Goal: Information Seeking & Learning: Get advice/opinions

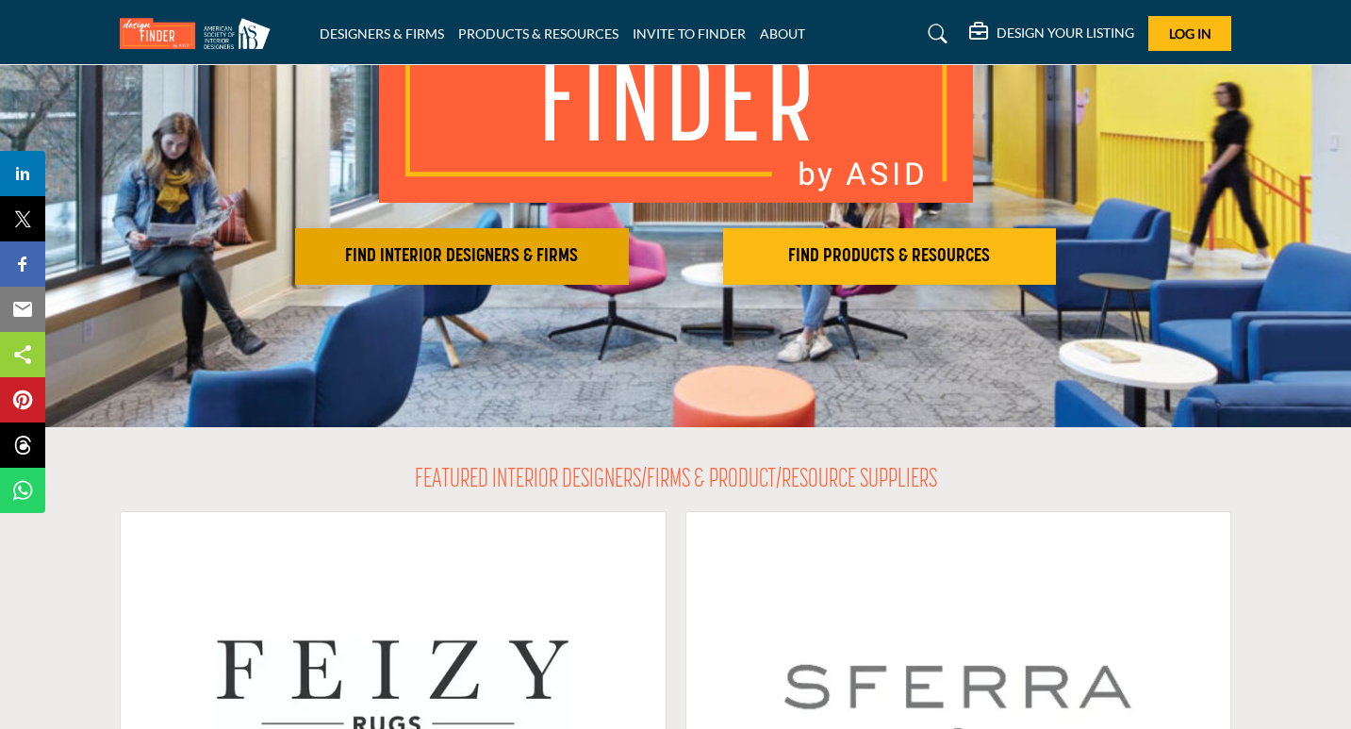
scroll to position [157, 0]
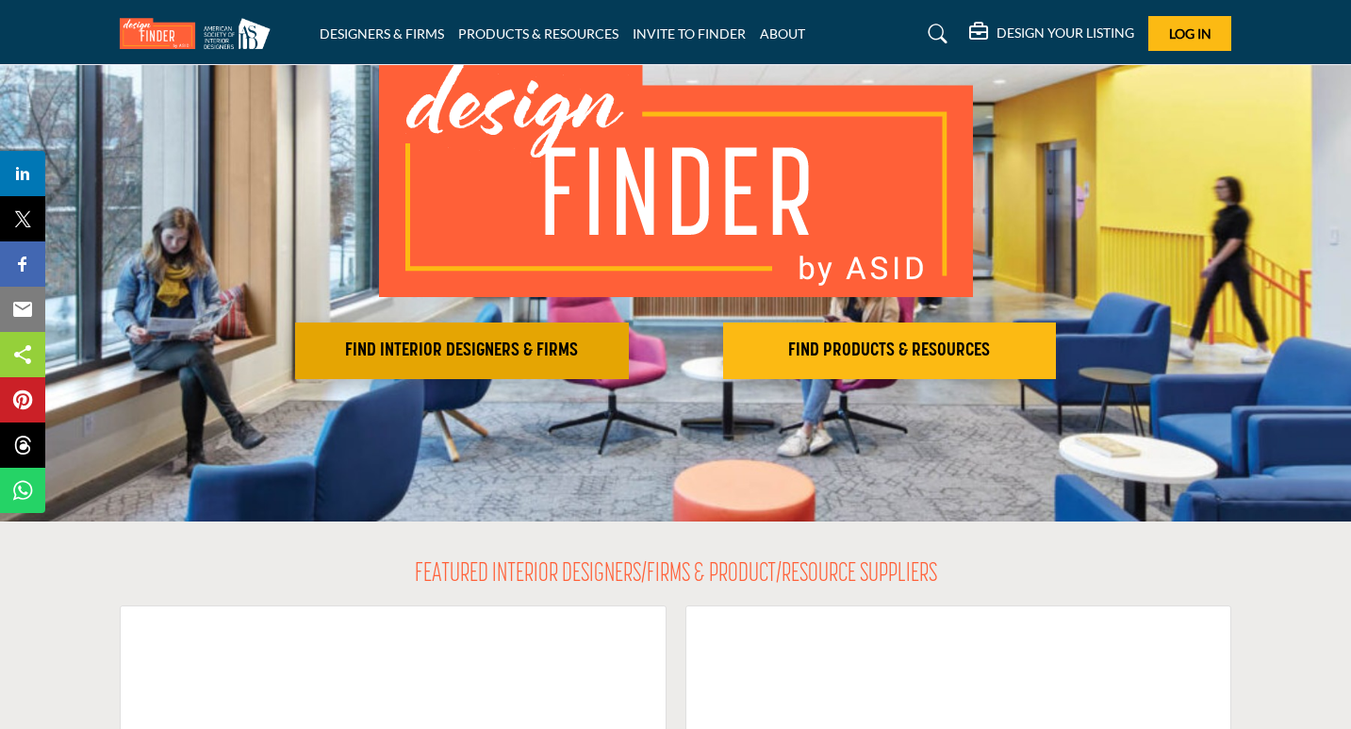
click at [489, 360] on h2 "FIND INTERIOR DESIGNERS & FIRMS" at bounding box center [462, 351] width 323 height 23
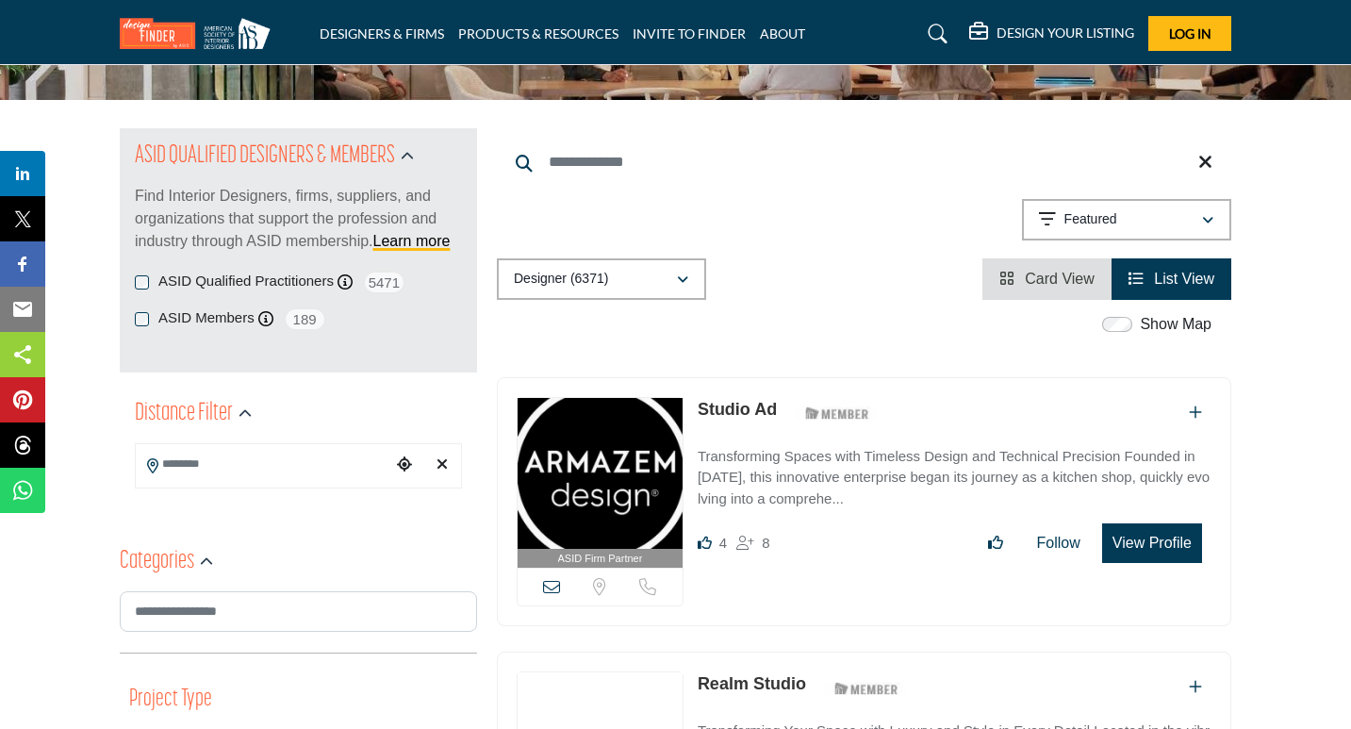
scroll to position [156, 0]
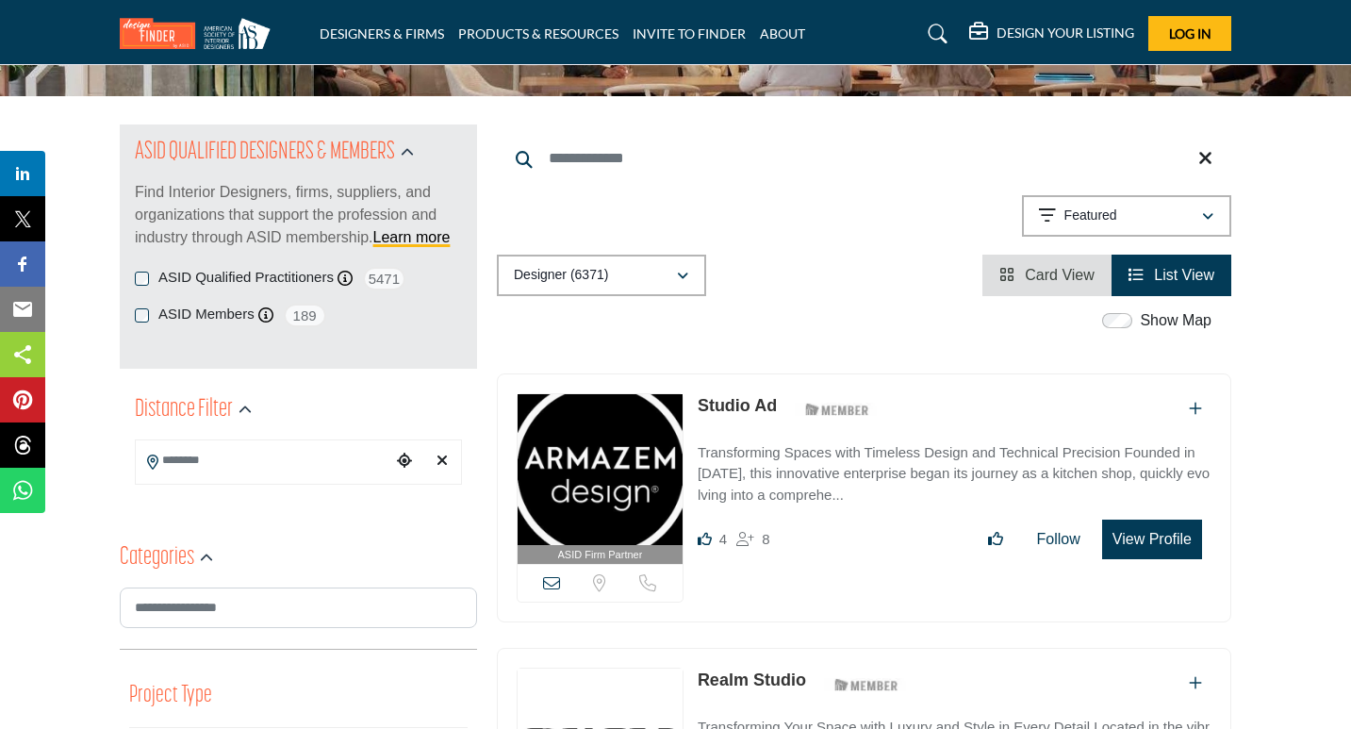
click at [300, 476] on input "Search Location" at bounding box center [263, 460] width 255 height 37
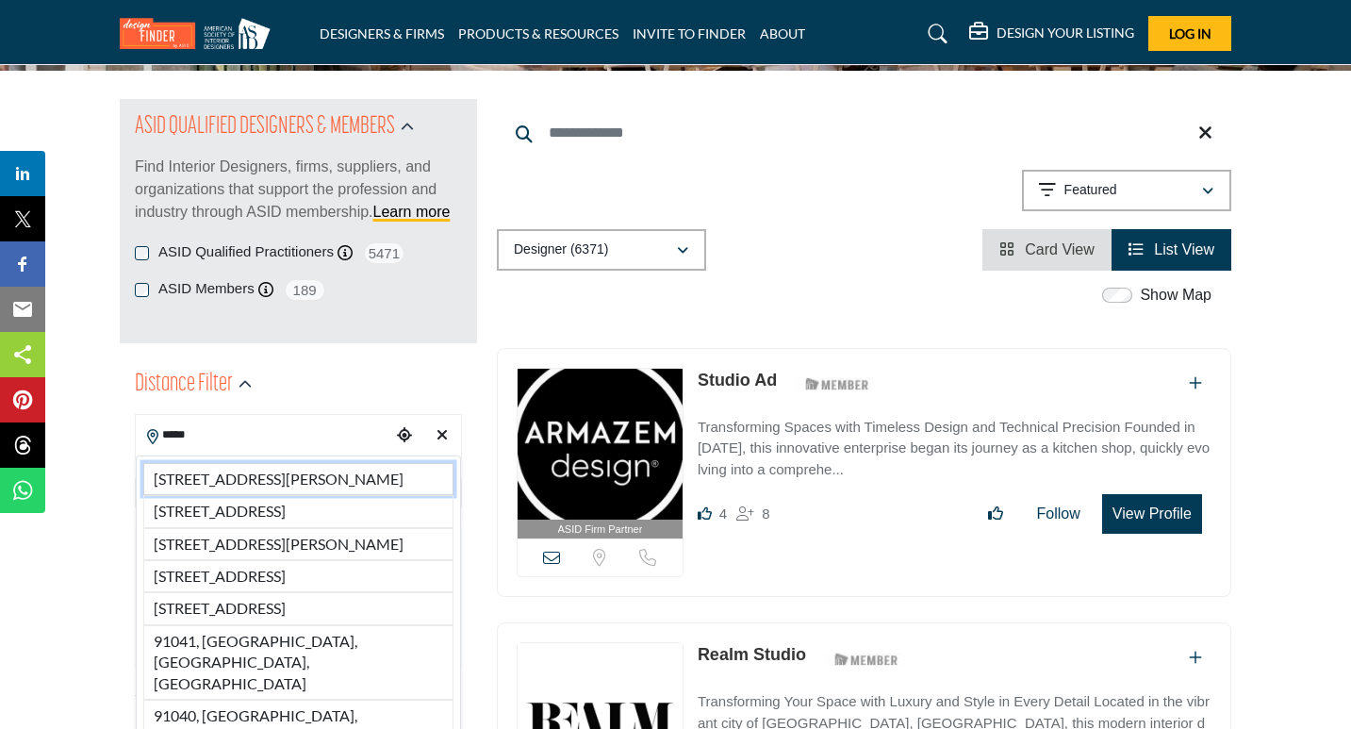
scroll to position [183, 0]
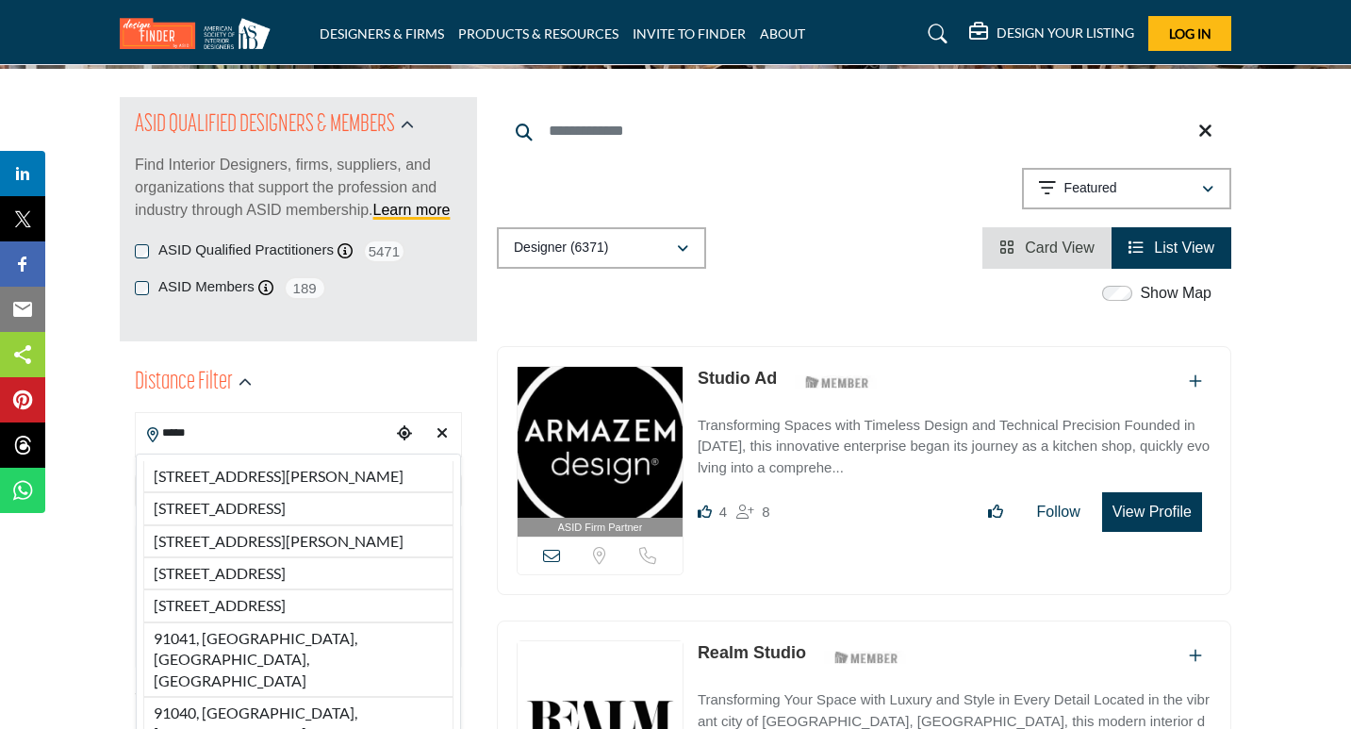
click at [377, 364] on div "Distance Filter" at bounding box center [298, 384] width 327 height 58
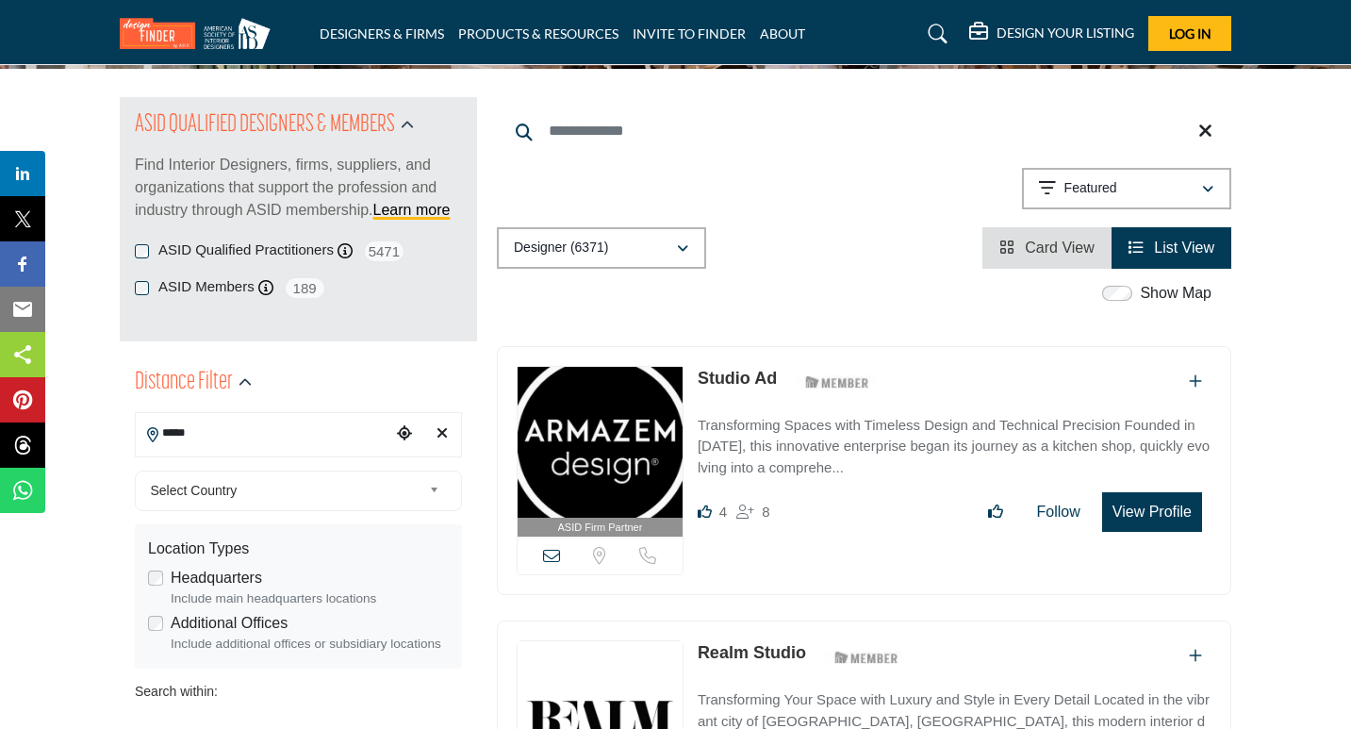
click at [284, 438] on input "*****" at bounding box center [263, 433] width 255 height 37
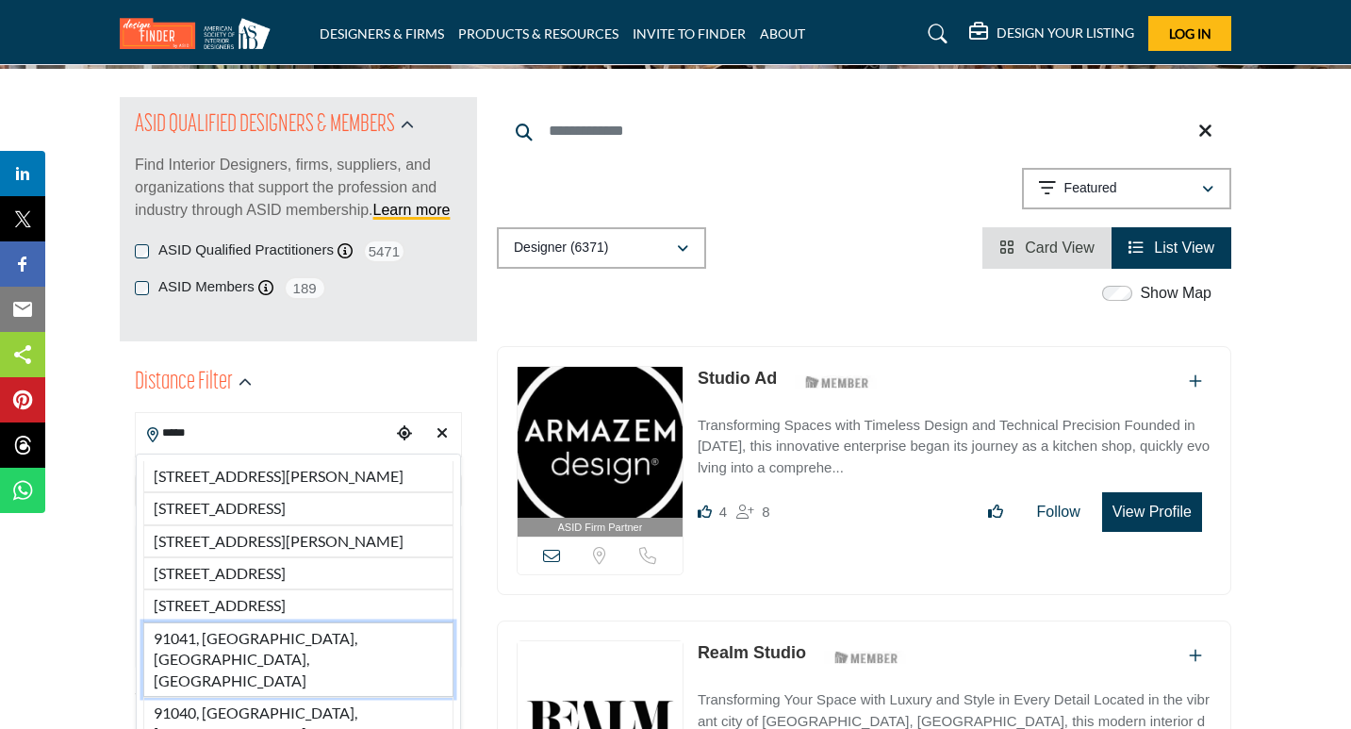
click at [277, 697] on li "91041, Sunland, CA, USA" at bounding box center [298, 659] width 310 height 75
type input "**********"
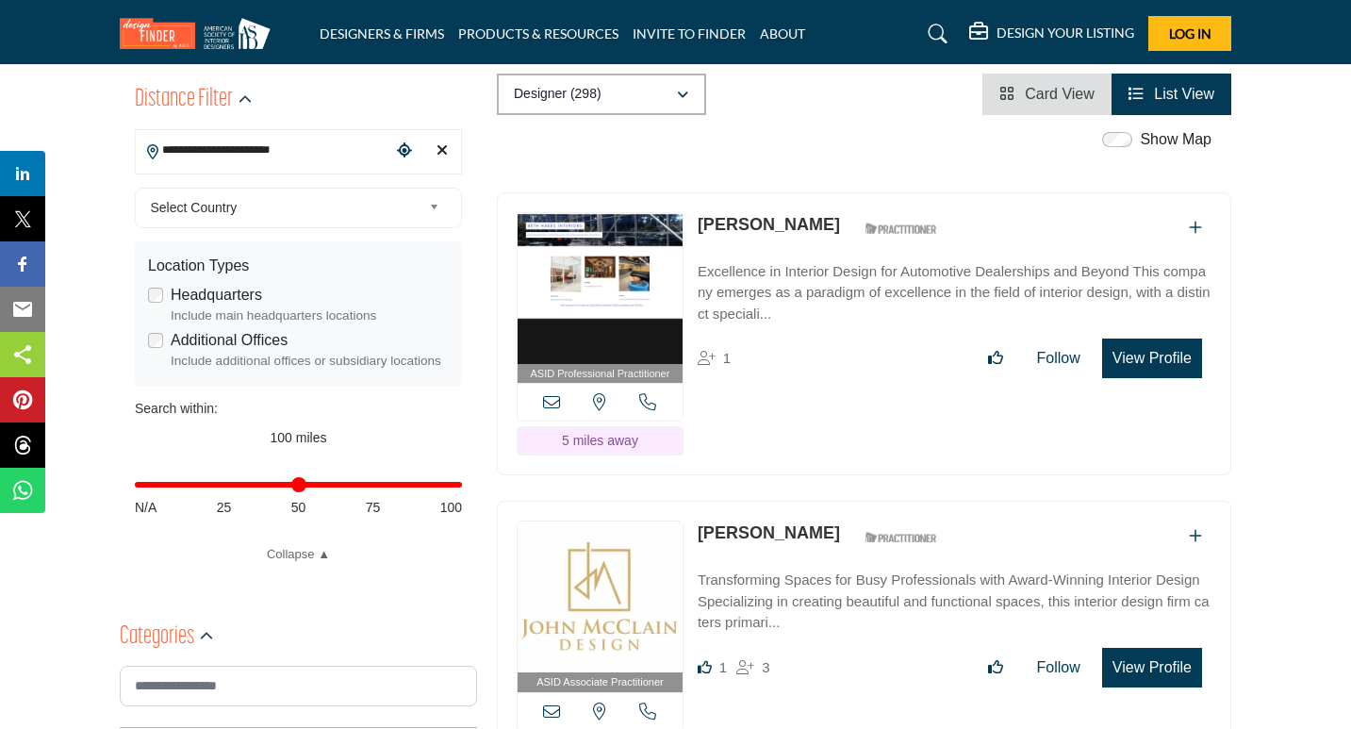
scroll to position [491, 0]
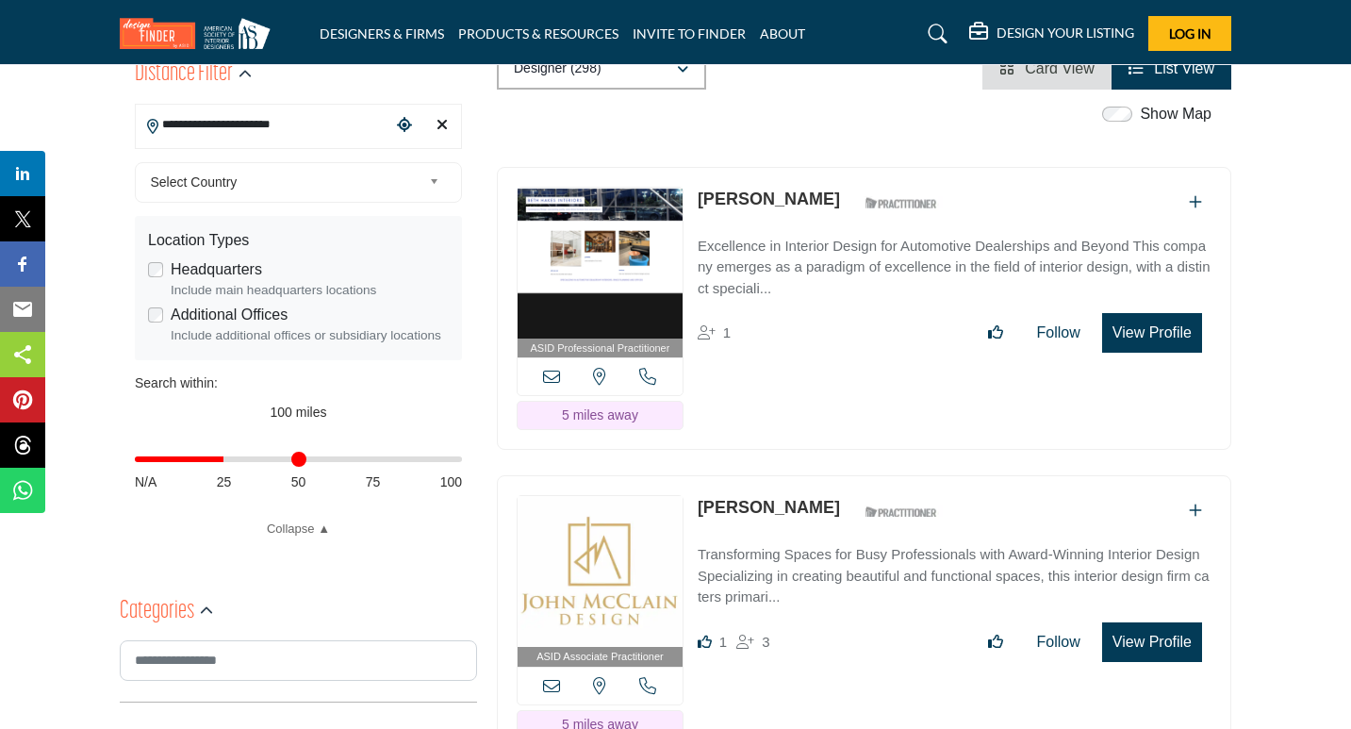
drag, startPoint x: 455, startPoint y: 460, endPoint x: 227, endPoint y: 482, distance: 228.3
type input "**"
click at [227, 461] on input "Distance in miles" at bounding box center [298, 459] width 327 height 4
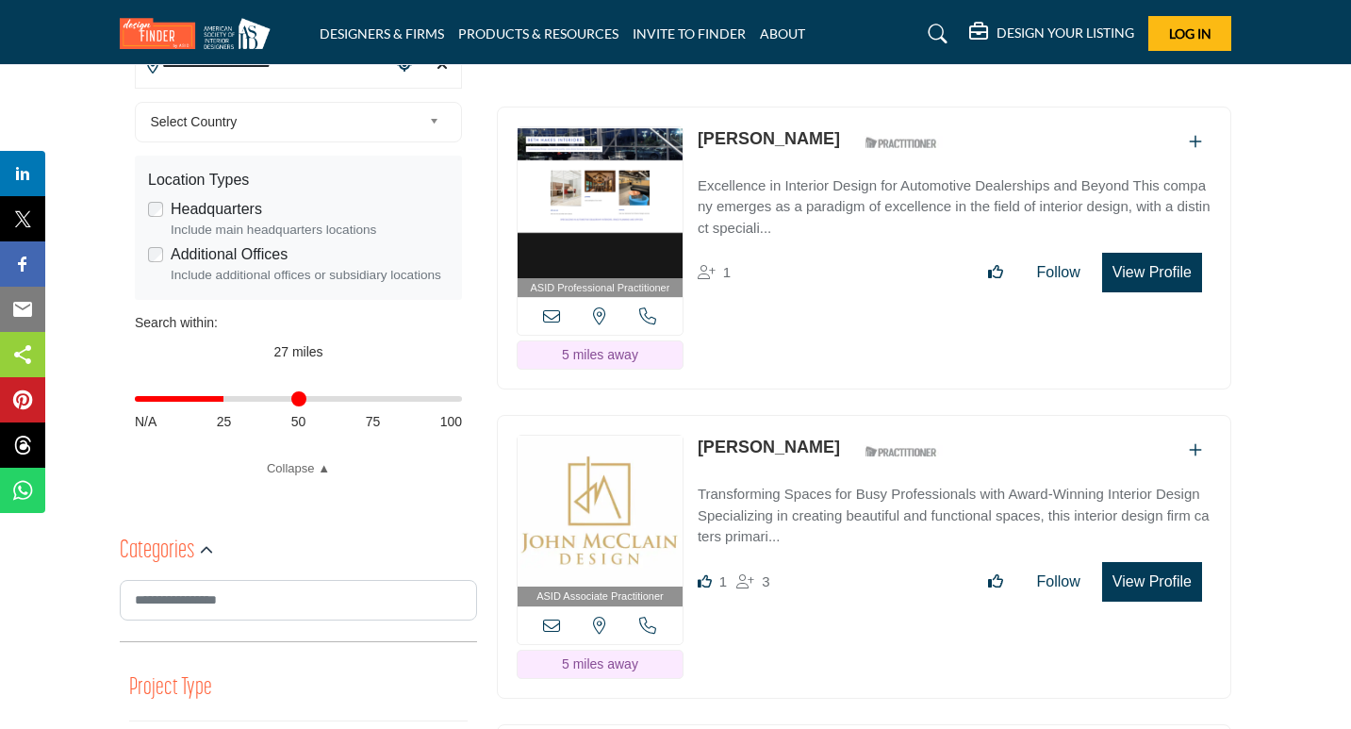
scroll to position [571, 0]
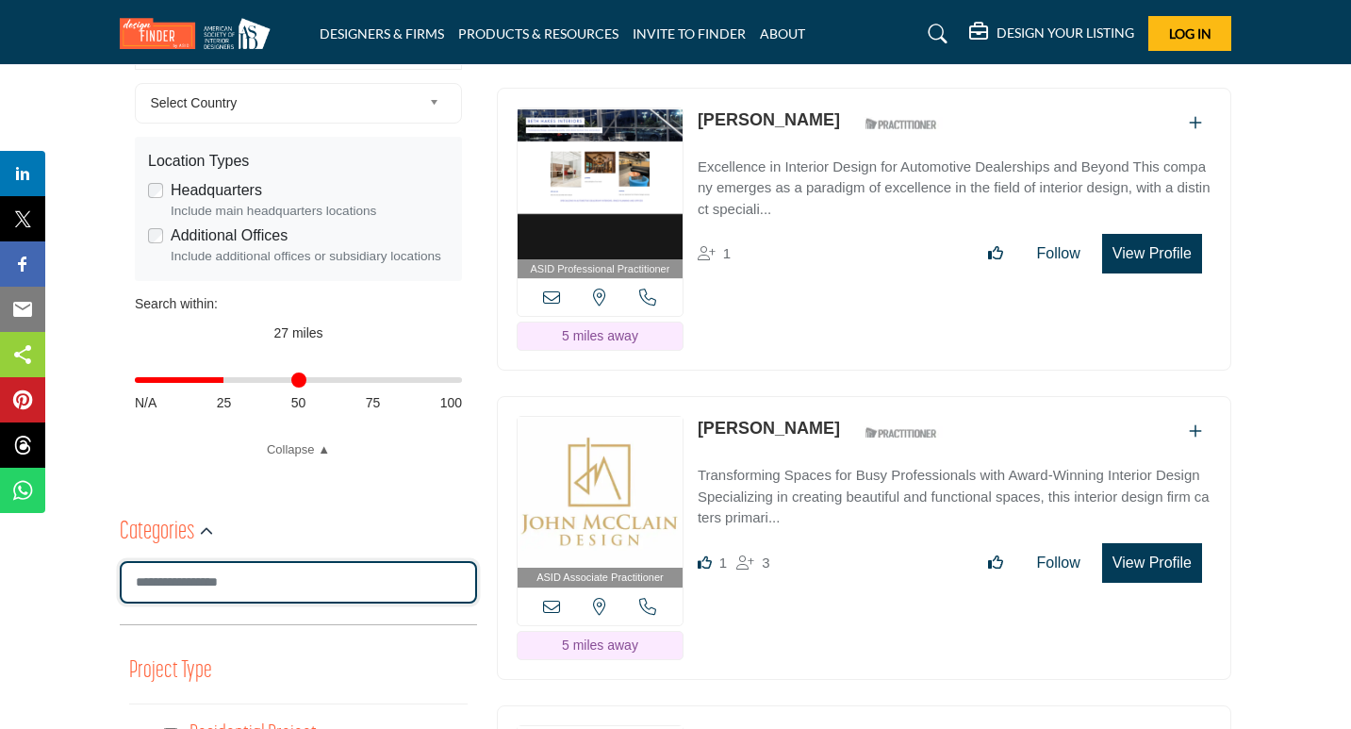
click at [352, 575] on input "Search Category" at bounding box center [298, 582] width 357 height 42
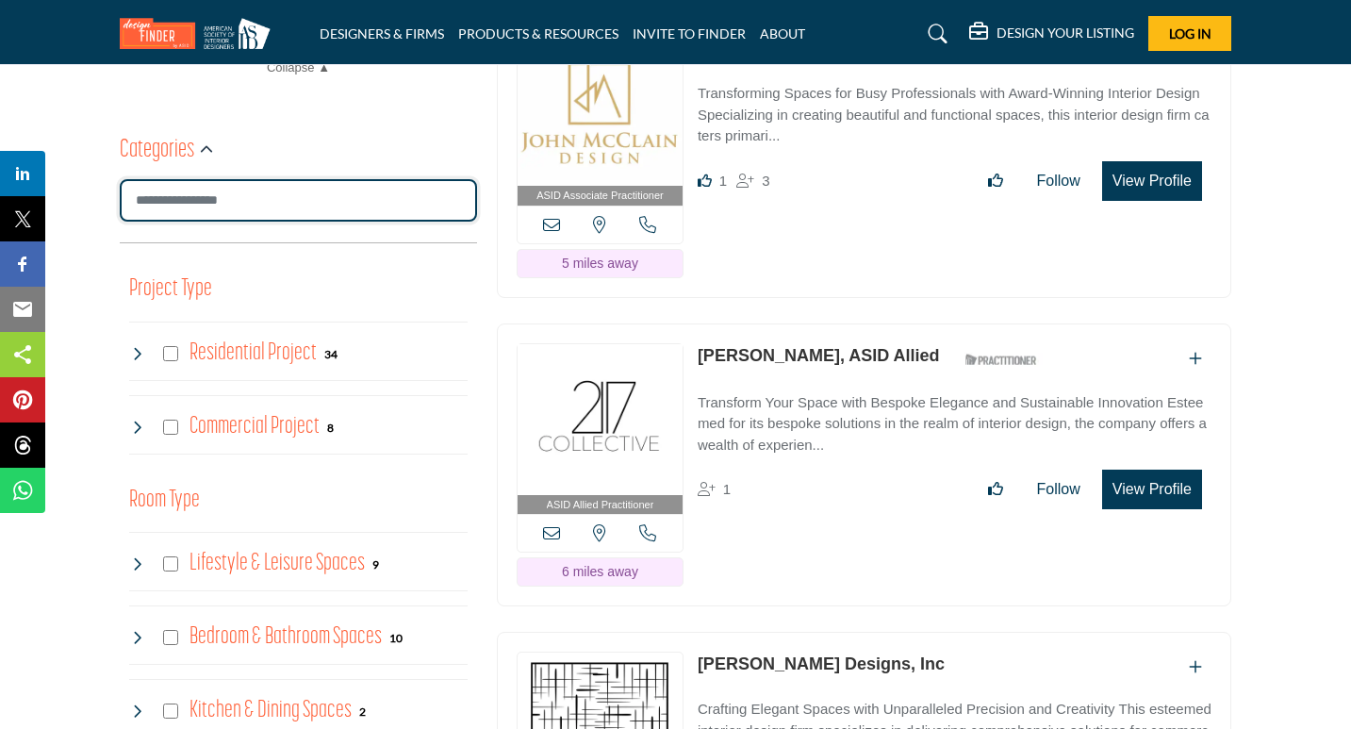
scroll to position [953, 0]
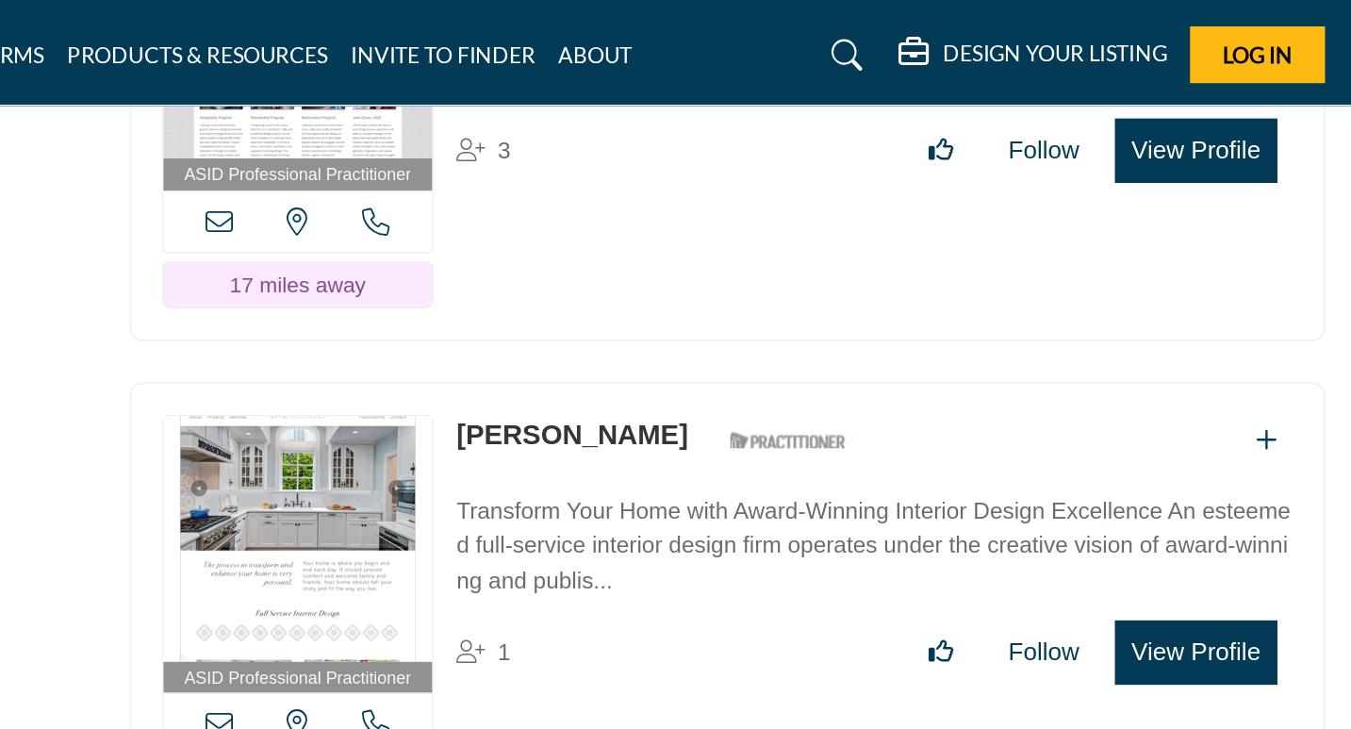
scroll to position [9318, 0]
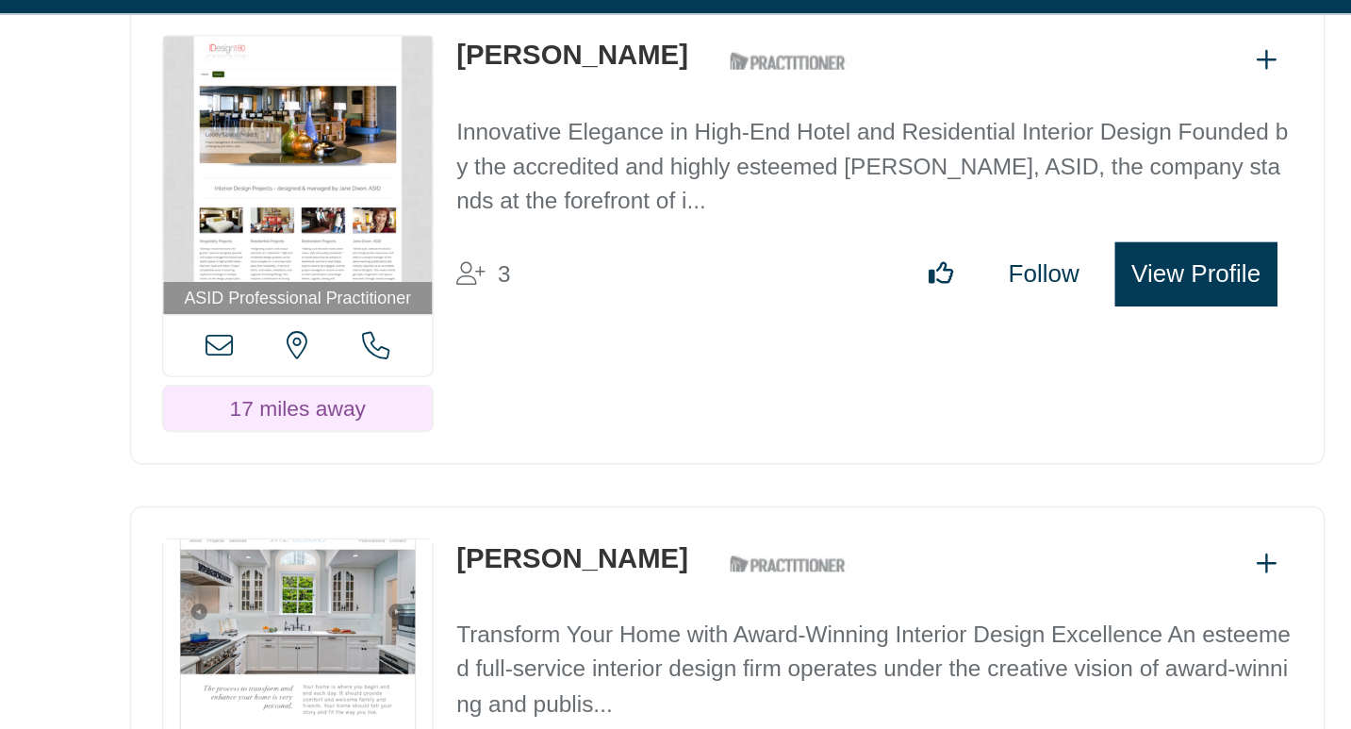
drag, startPoint x: 795, startPoint y: 323, endPoint x: 696, endPoint y: 326, distance: 99.1
click at [696, 367] on div "ASID Professional Practitioner ASID Professional Practitioners have successfull…" at bounding box center [864, 509] width 735 height 284
copy link "[PERSON_NAME]"
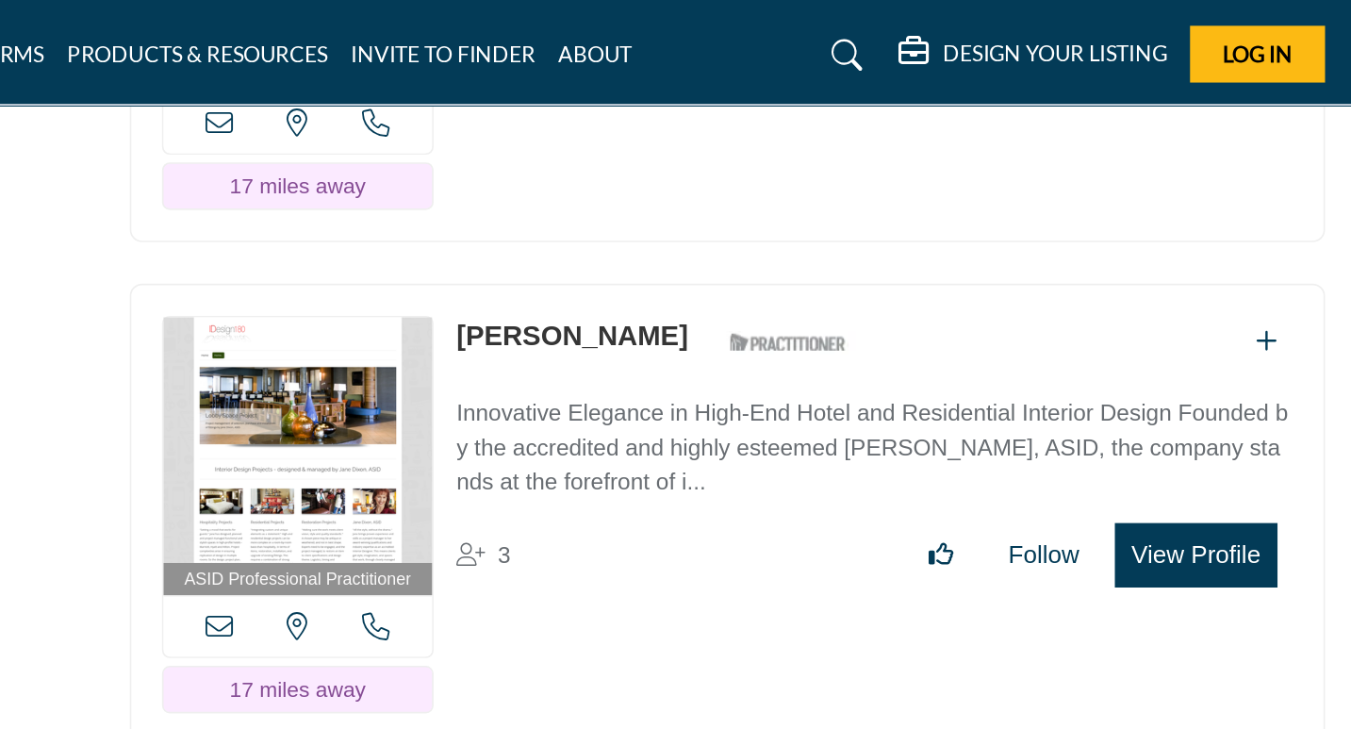
scroll to position [9201, 0]
click at [761, 243] on p "Innovative Elegance in High-End Hotel and Residential Interior Design Founded b…" at bounding box center [955, 275] width 514 height 64
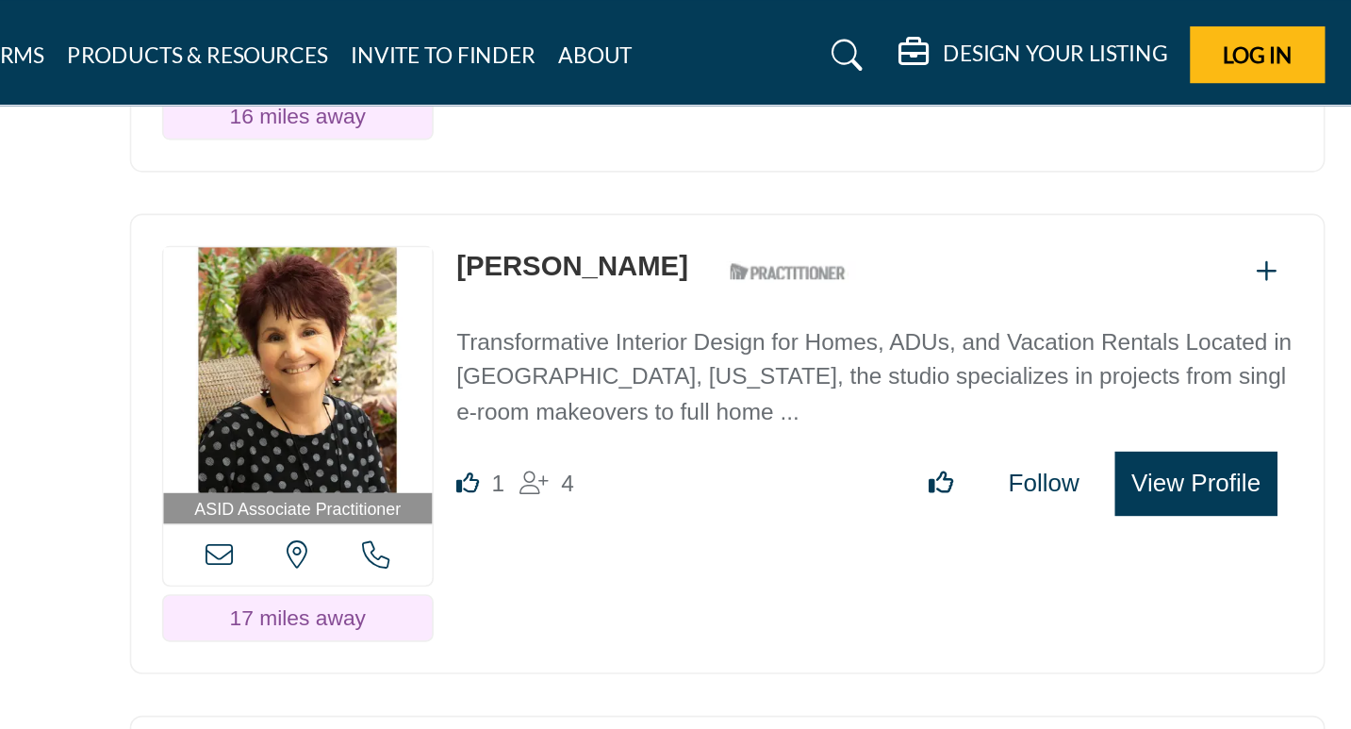
scroll to position [8924, 0]
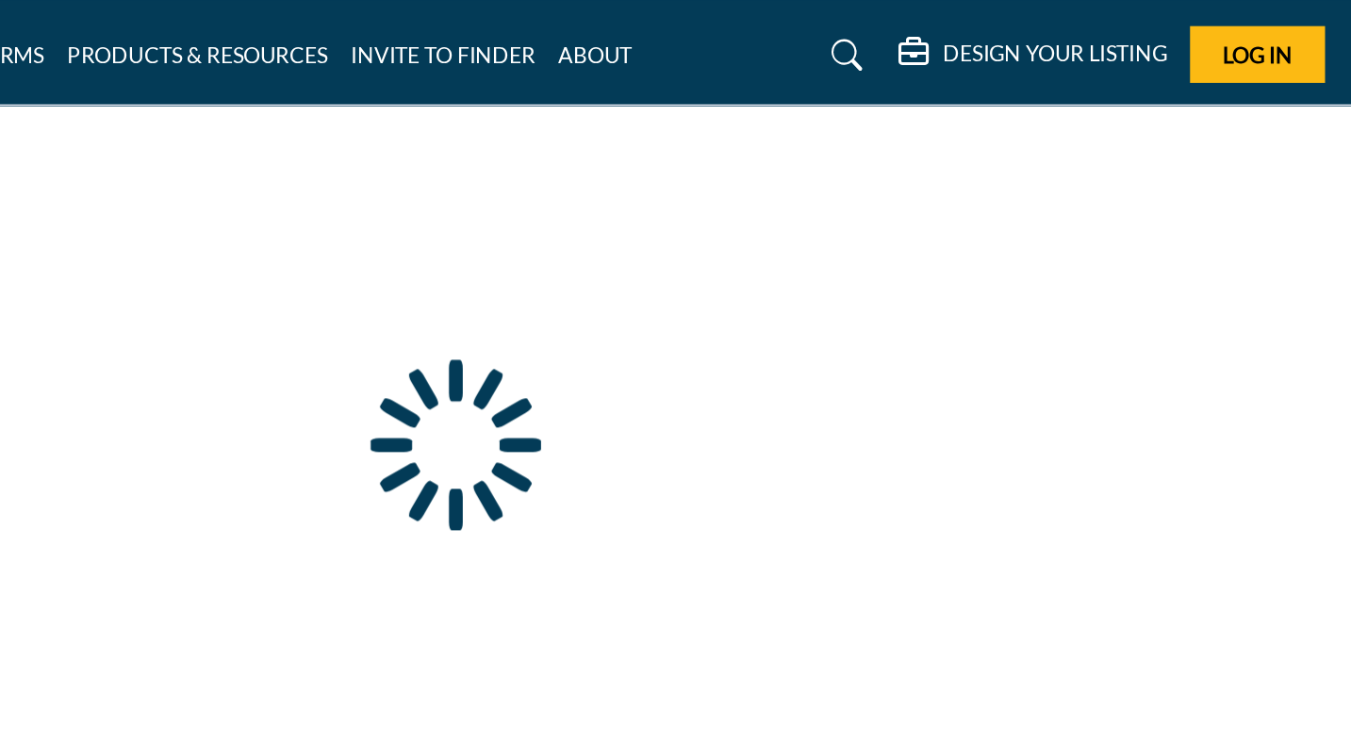
scroll to position [108, 0]
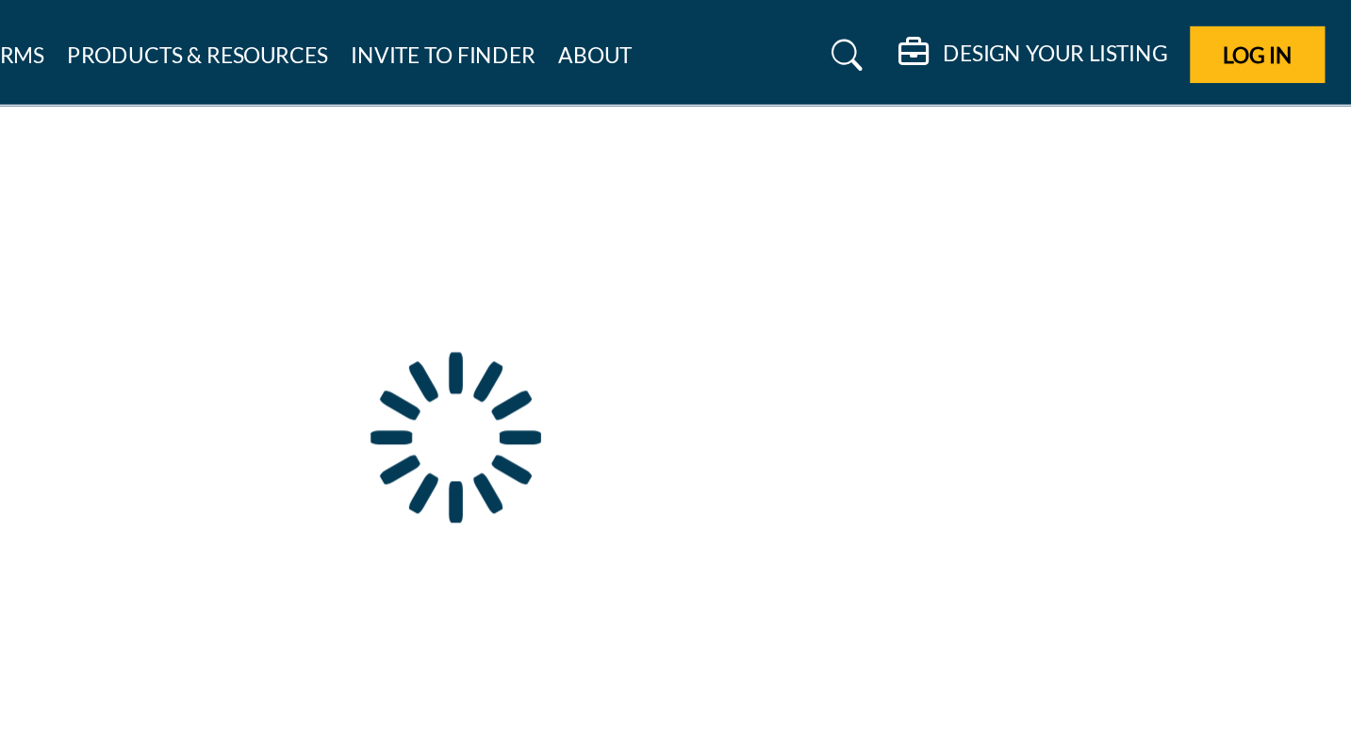
type input "**********"
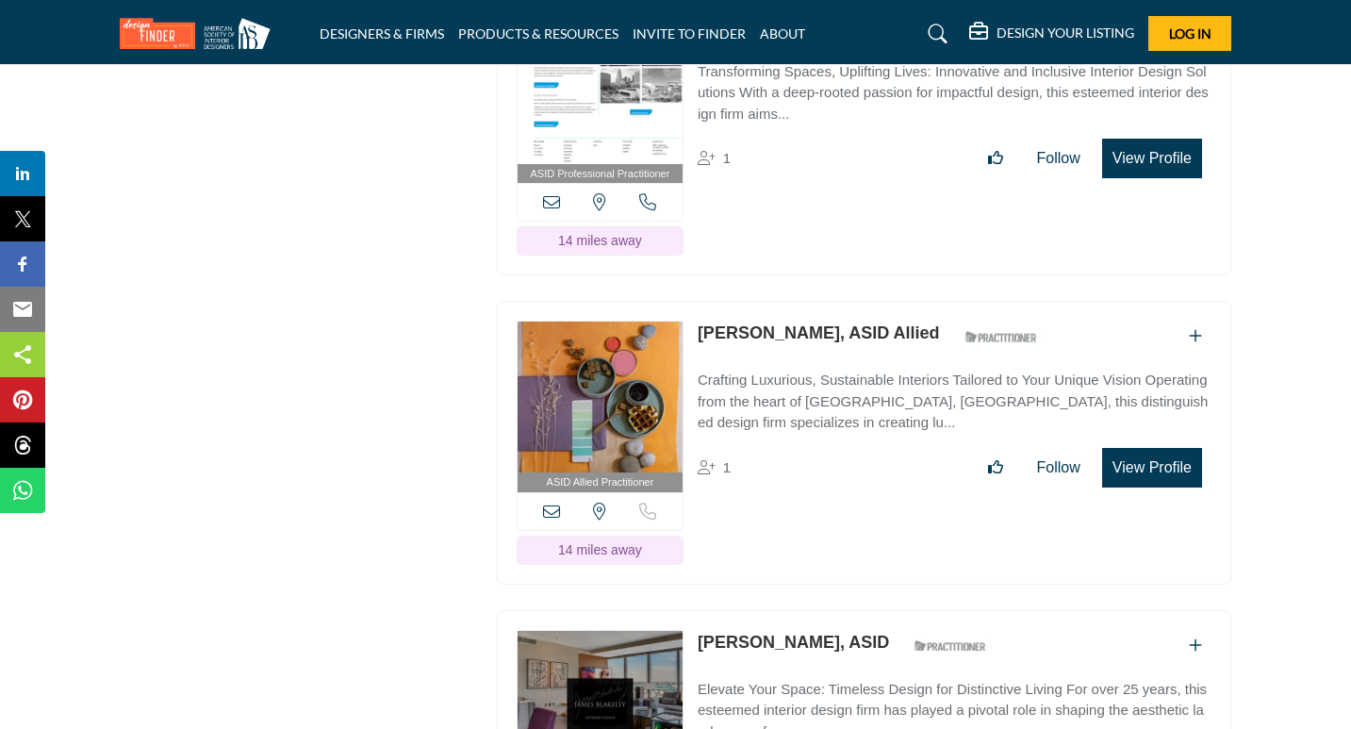
scroll to position [5929, 0]
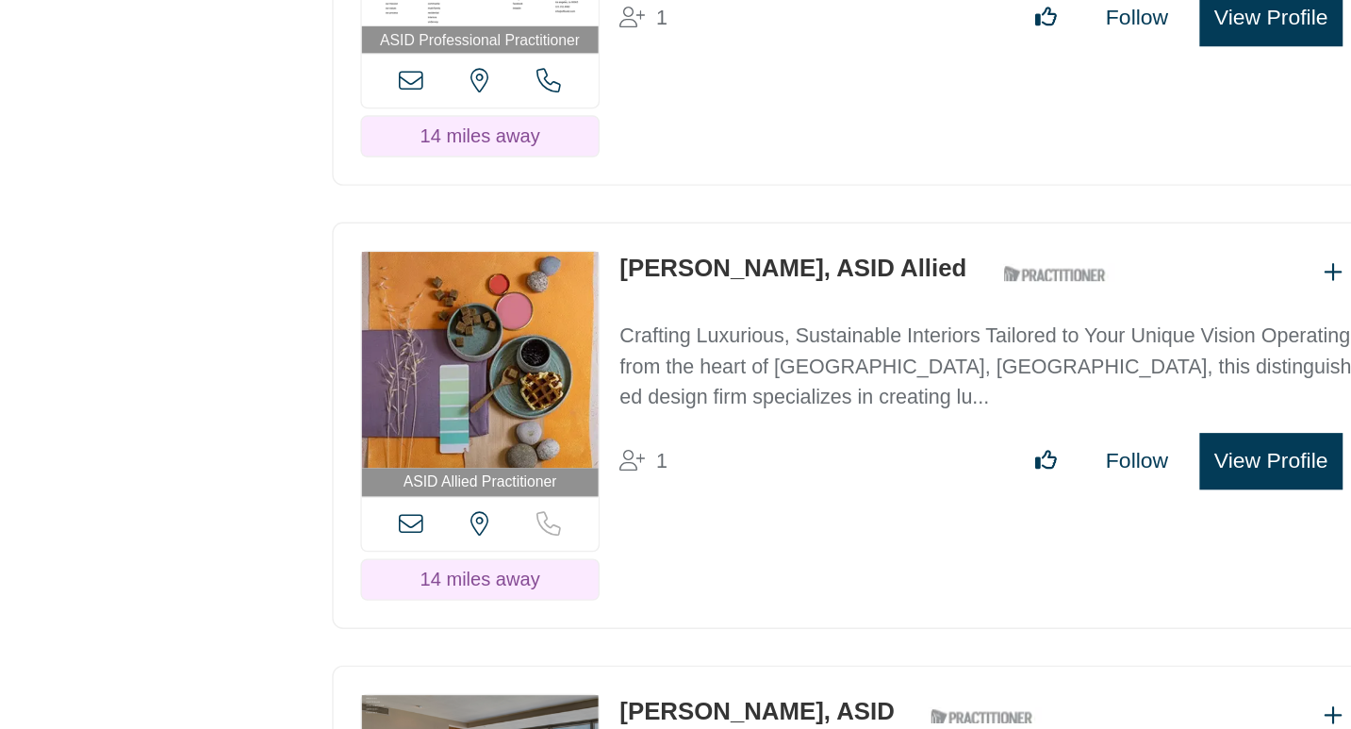
copy link "Lynn Palmer"
drag, startPoint x: 696, startPoint y: 315, endPoint x: 796, endPoint y: 317, distance: 100.0
click at [796, 317] on div "ASID Allied Practitioner ASID Allied Practitioners have successfully completed …" at bounding box center [864, 441] width 735 height 284
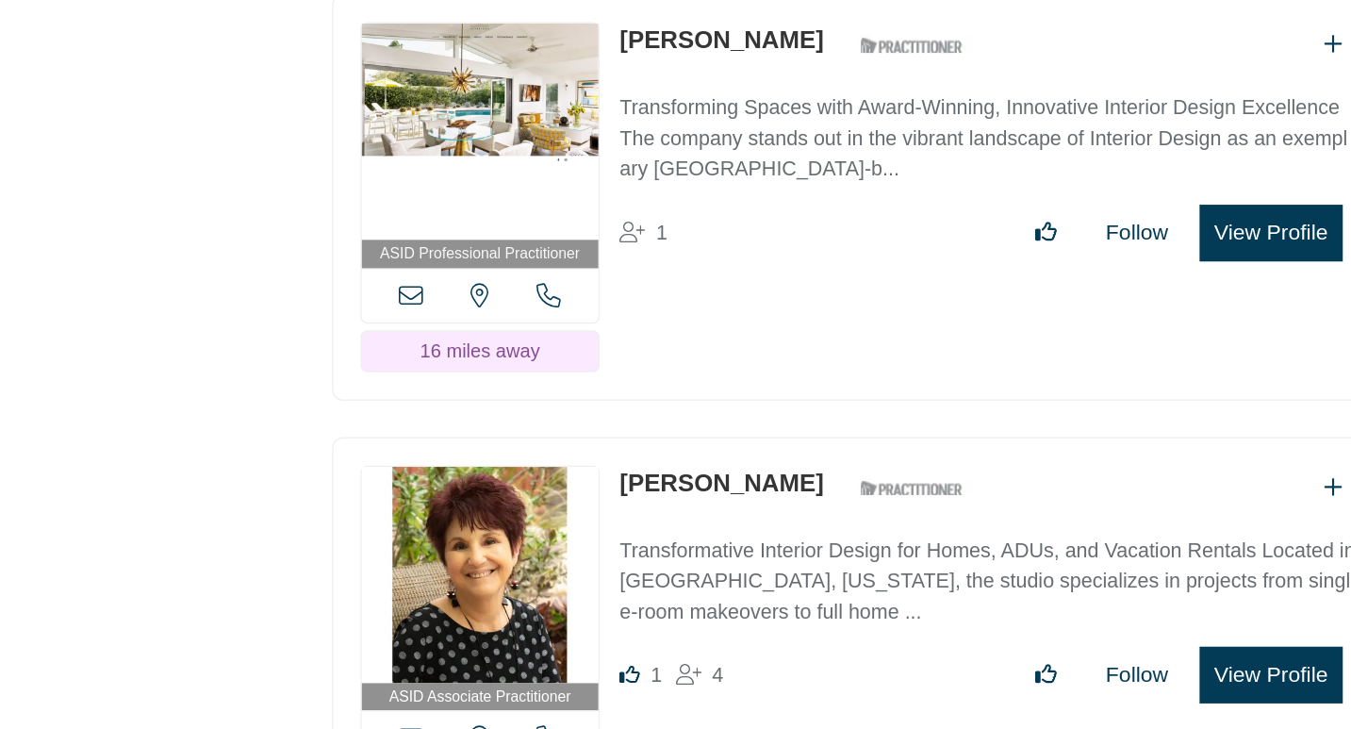
scroll to position [8625, 0]
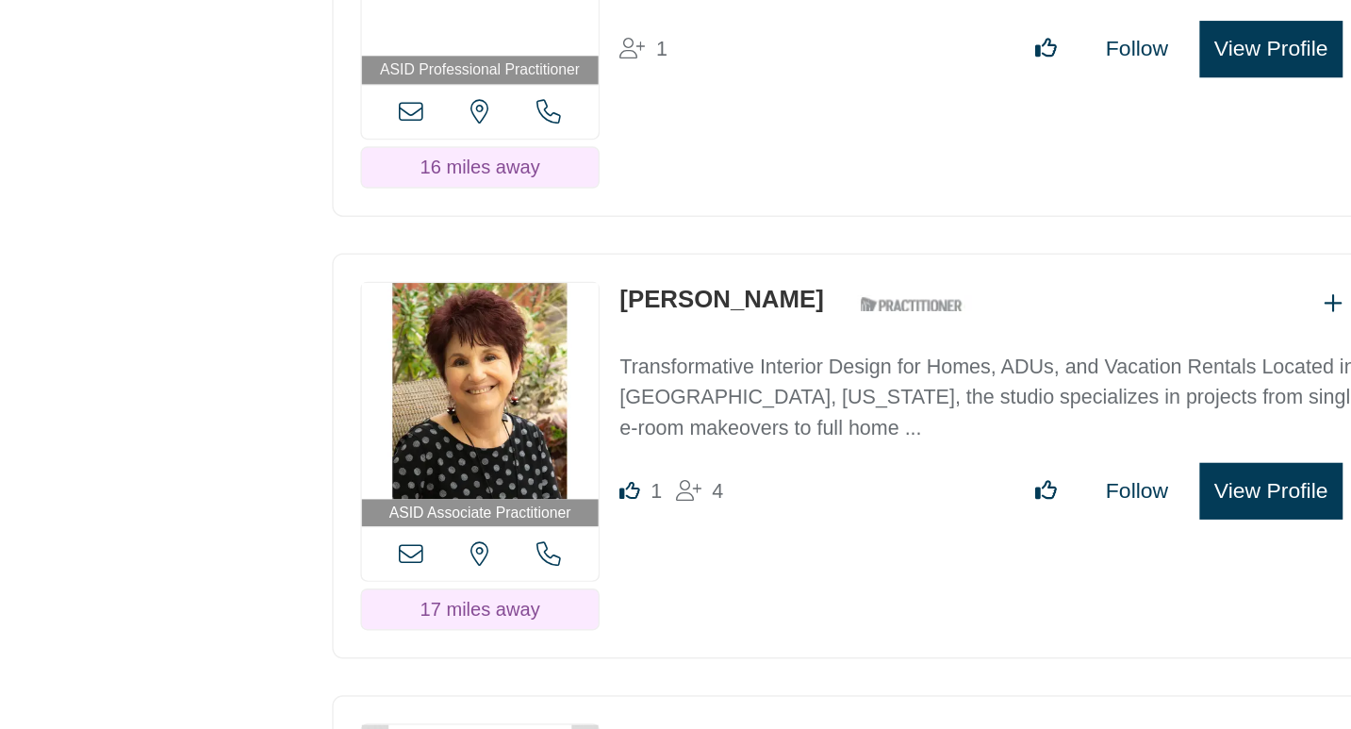
copy link "[PERSON_NAME]"
drag, startPoint x: 697, startPoint y: 402, endPoint x: 829, endPoint y: 406, distance: 132.1
click at [829, 406] on div "ASID Associate Practitioner ASID Associate Practitioners have a degree in any m…" at bounding box center [864, 539] width 735 height 284
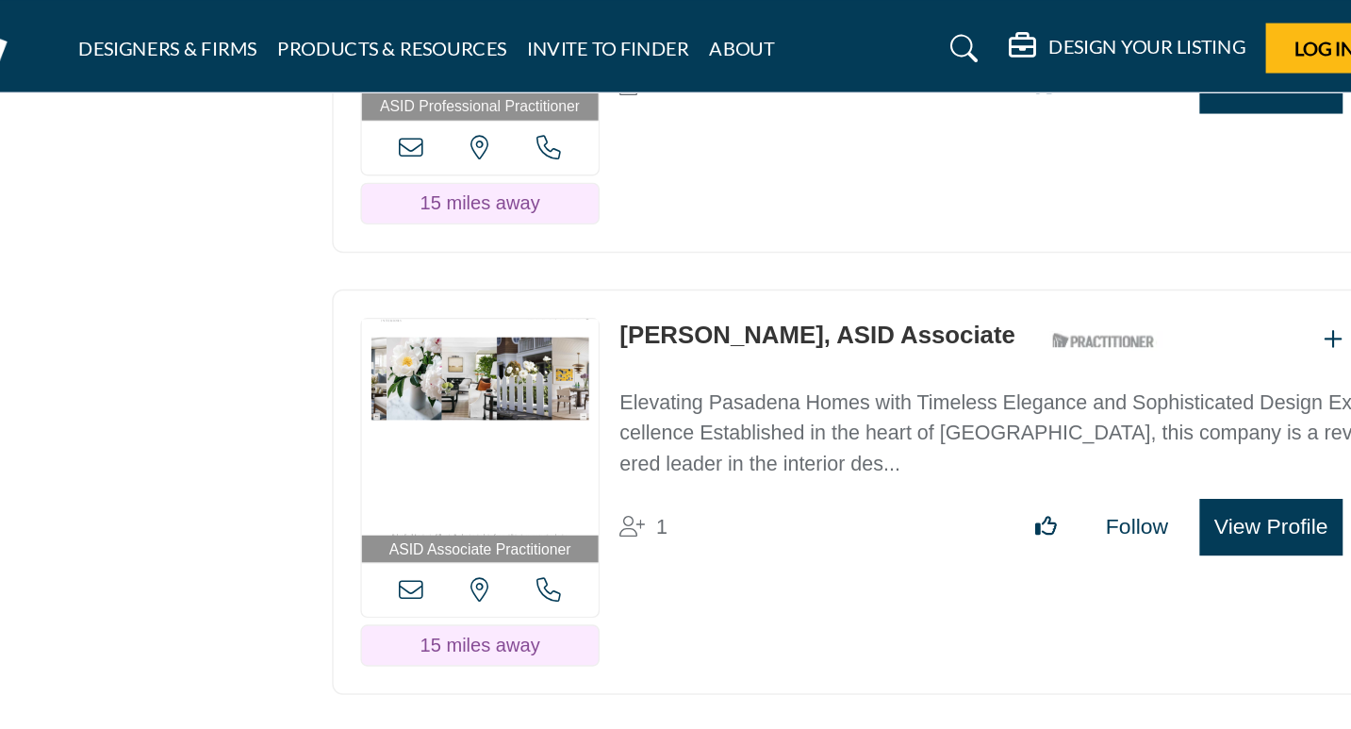
scroll to position [8134, 0]
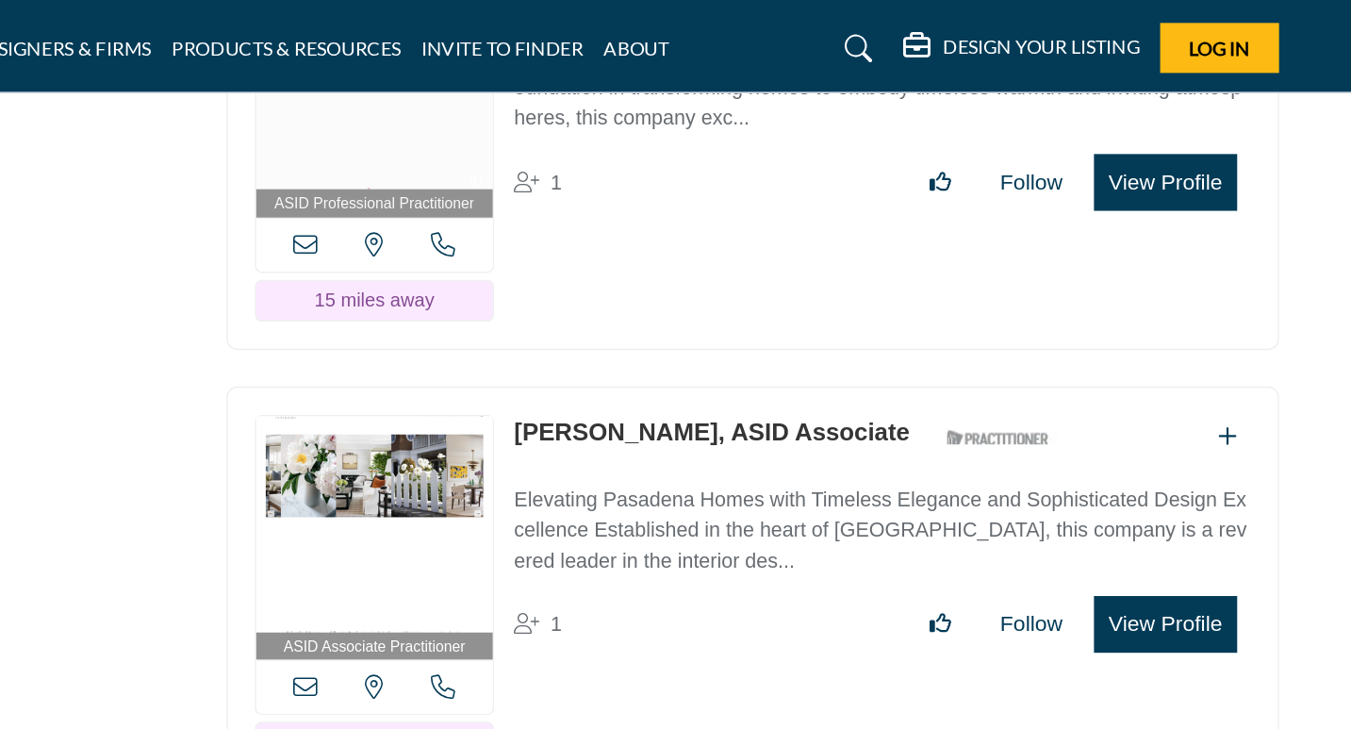
drag, startPoint x: 694, startPoint y: 274, endPoint x: 803, endPoint y: 285, distance: 109.0
click at [803, 285] on div "ASID Associate Practitioner ASID Associate Practitioners have a degree in any m…" at bounding box center [864, 412] width 735 height 284
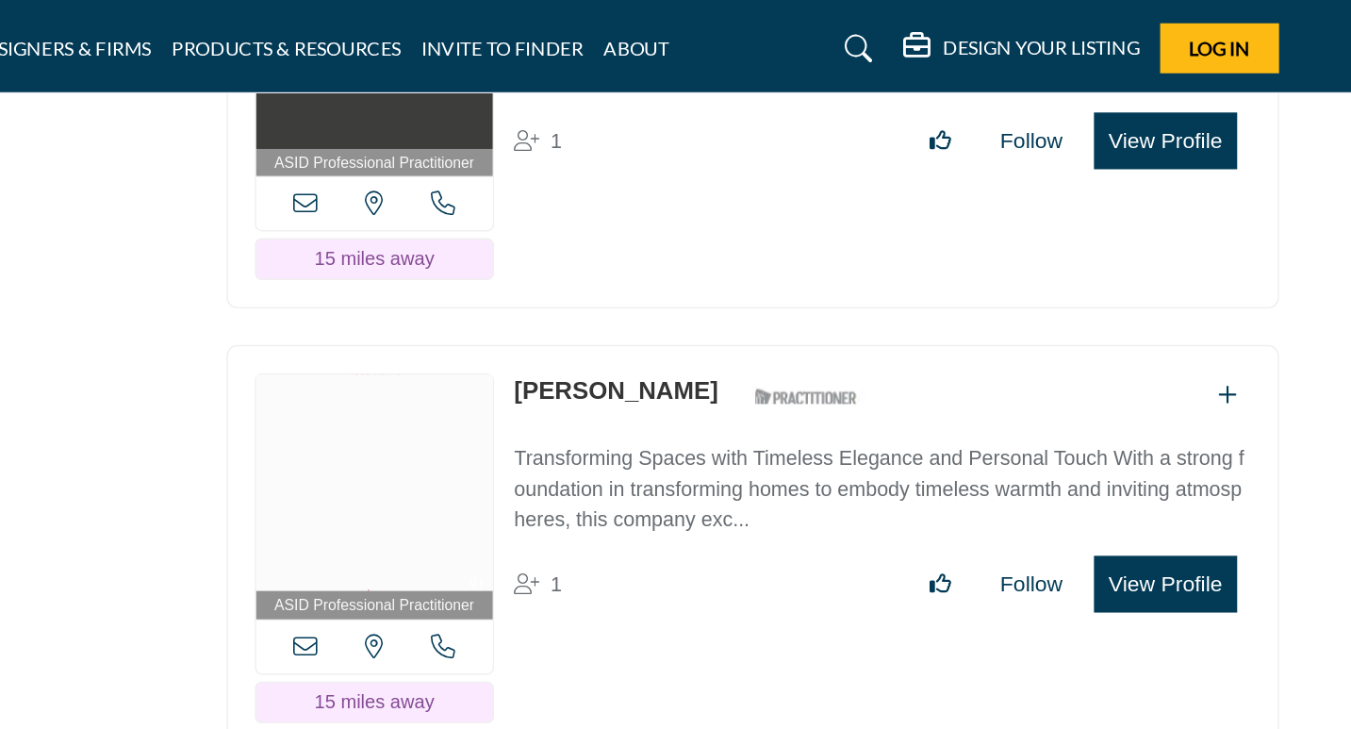
scroll to position [7836, 0]
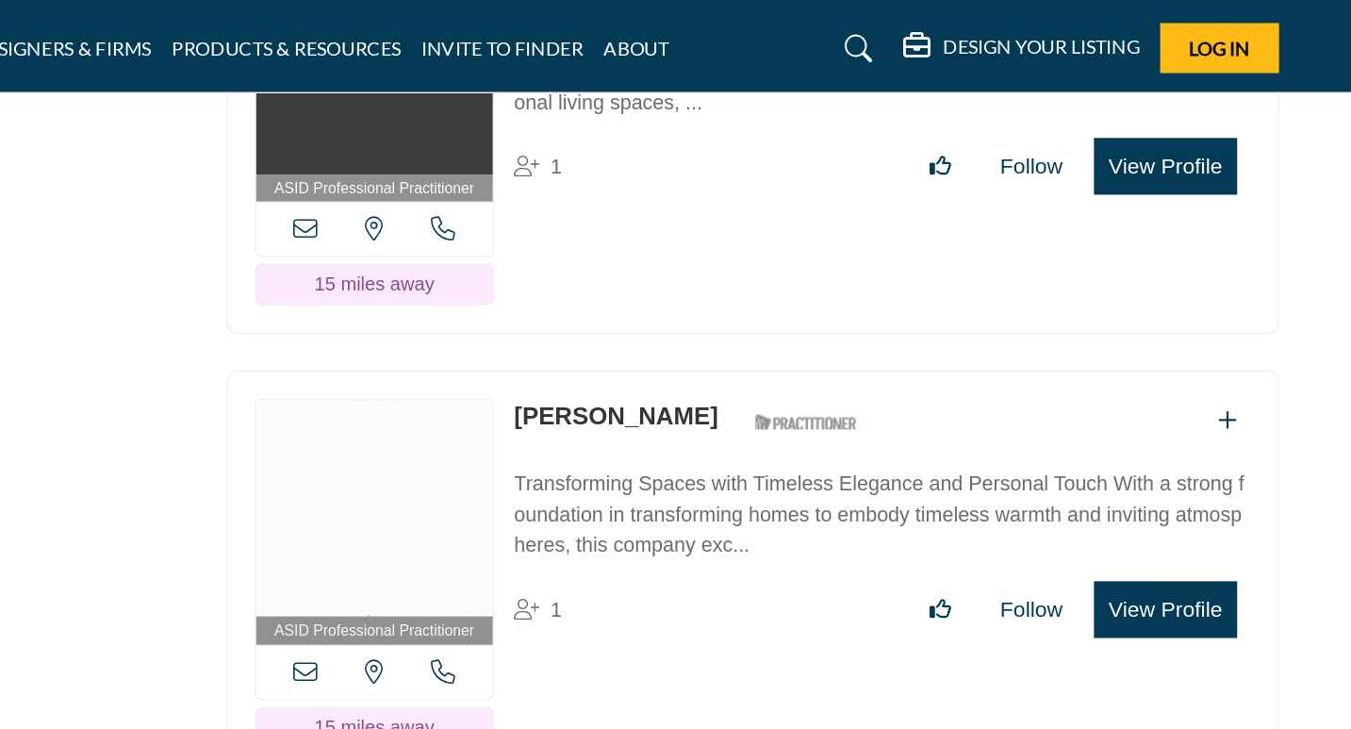
copy link "Nell Alano"
drag, startPoint x: 781, startPoint y: 269, endPoint x: 694, endPoint y: 269, distance: 86.8
click at [694, 269] on div "ASID Professional Practitioner ASID Professional Practitioners have successfull…" at bounding box center [864, 400] width 735 height 284
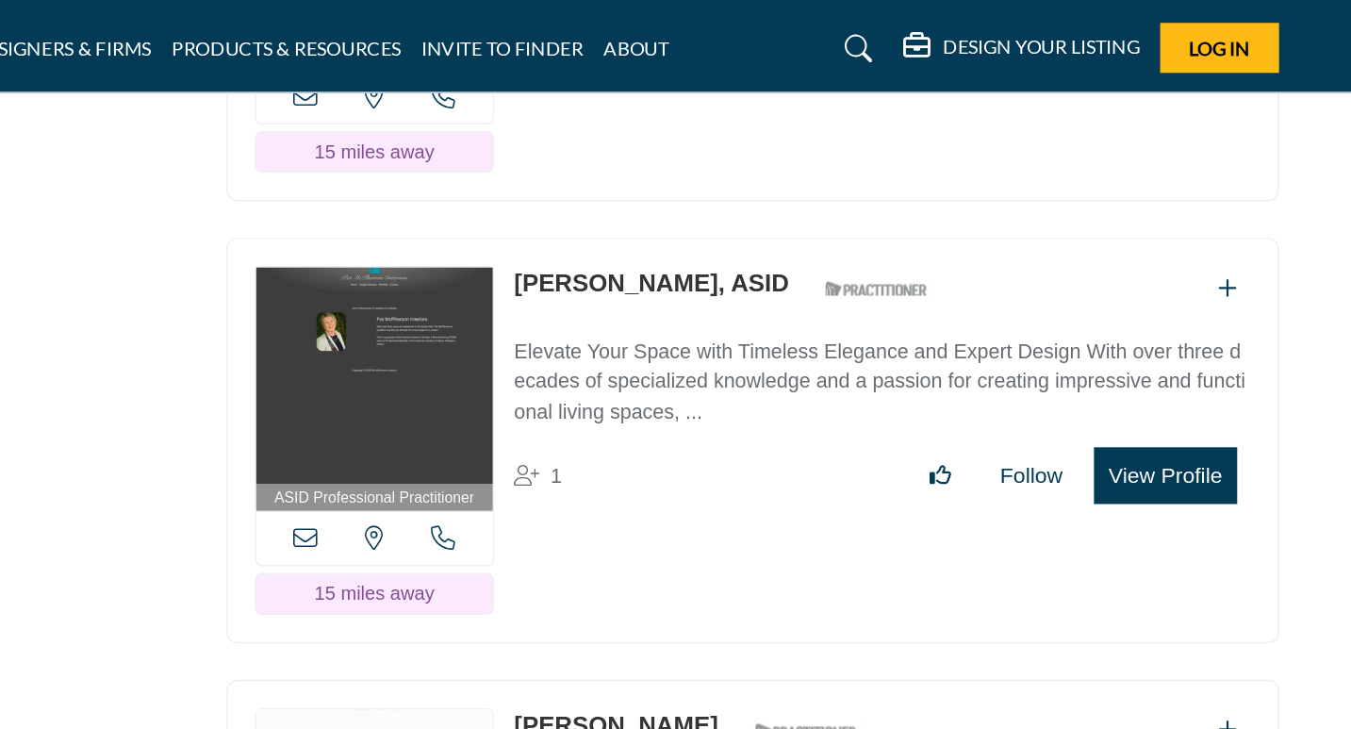
scroll to position [7619, 0]
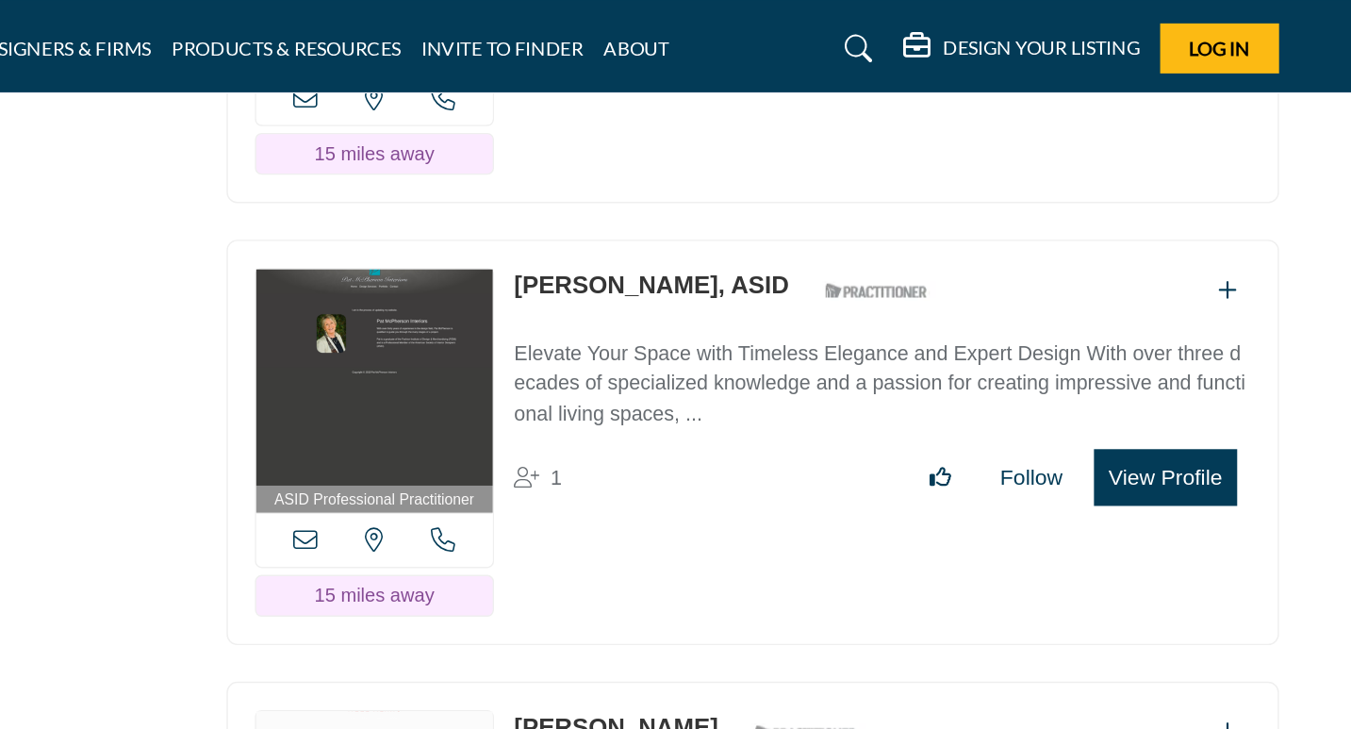
copy link "Patricia McPherson"
drag, startPoint x: 695, startPoint y: 179, endPoint x: 855, endPoint y: 180, distance: 160.3
click at [855, 180] on div "ASID Professional Practitioner ASID Professional Practitioners have successfull…" at bounding box center [864, 309] width 735 height 284
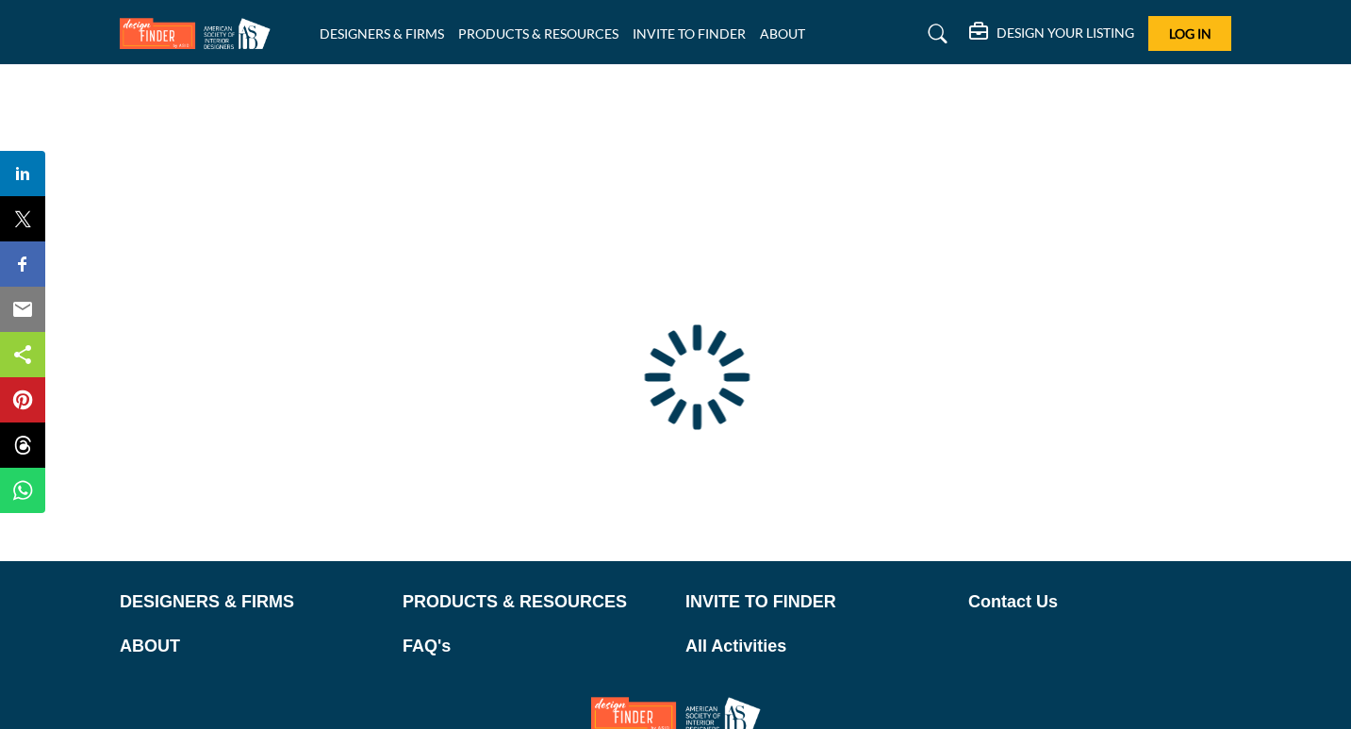
scroll to position [25, 0]
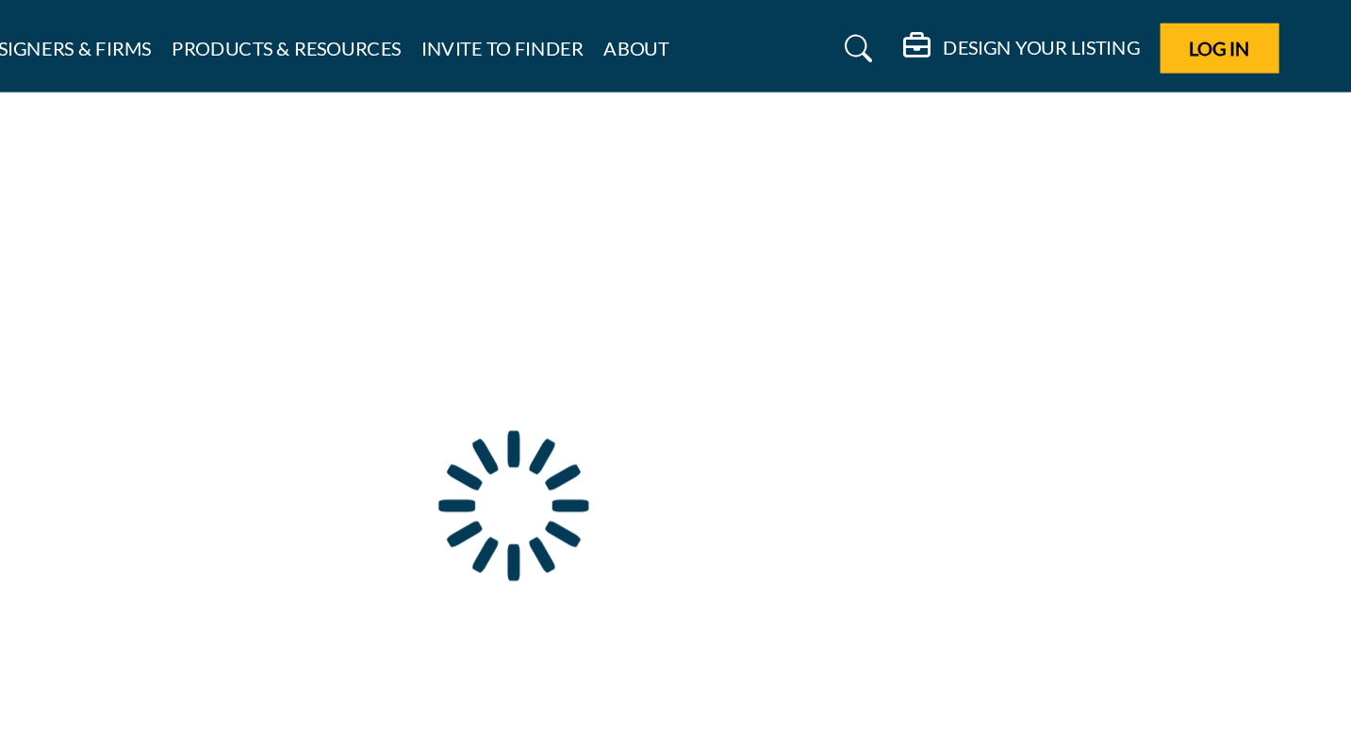
type input "**********"
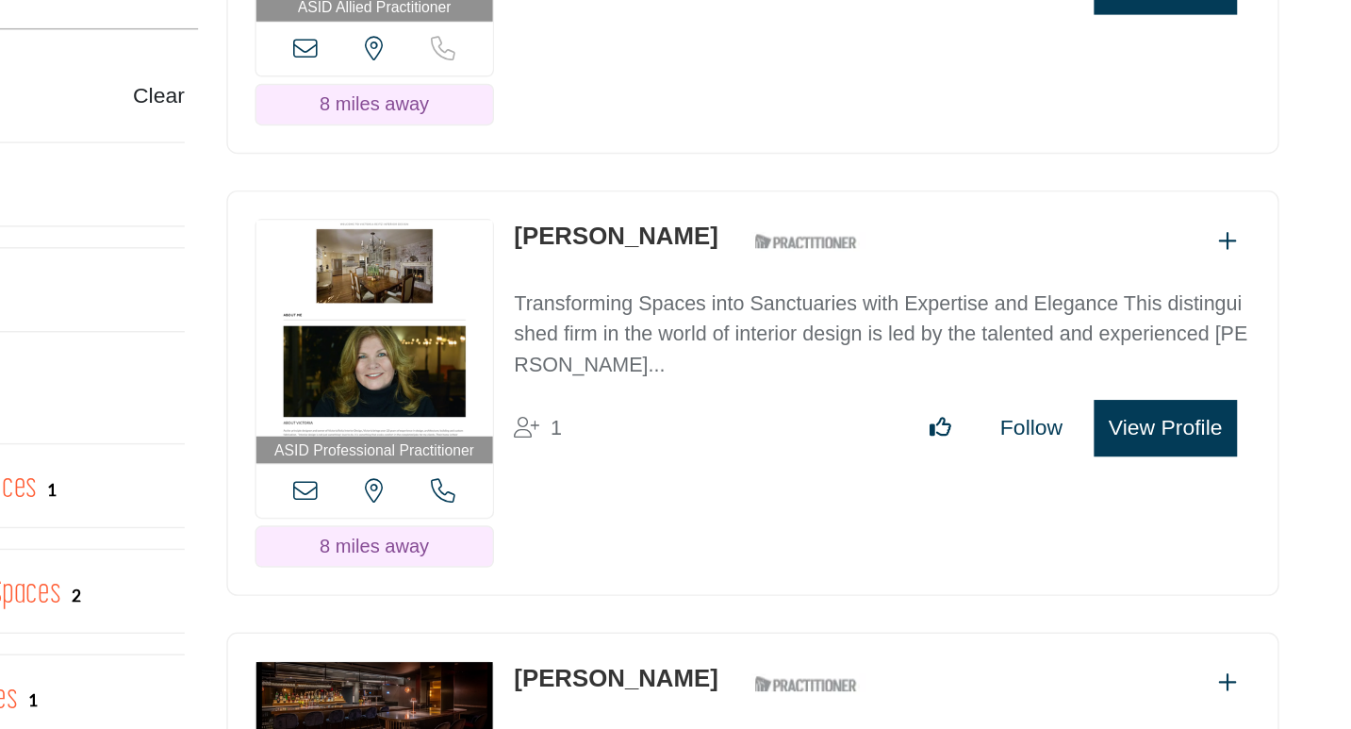
scroll to position [965, 0]
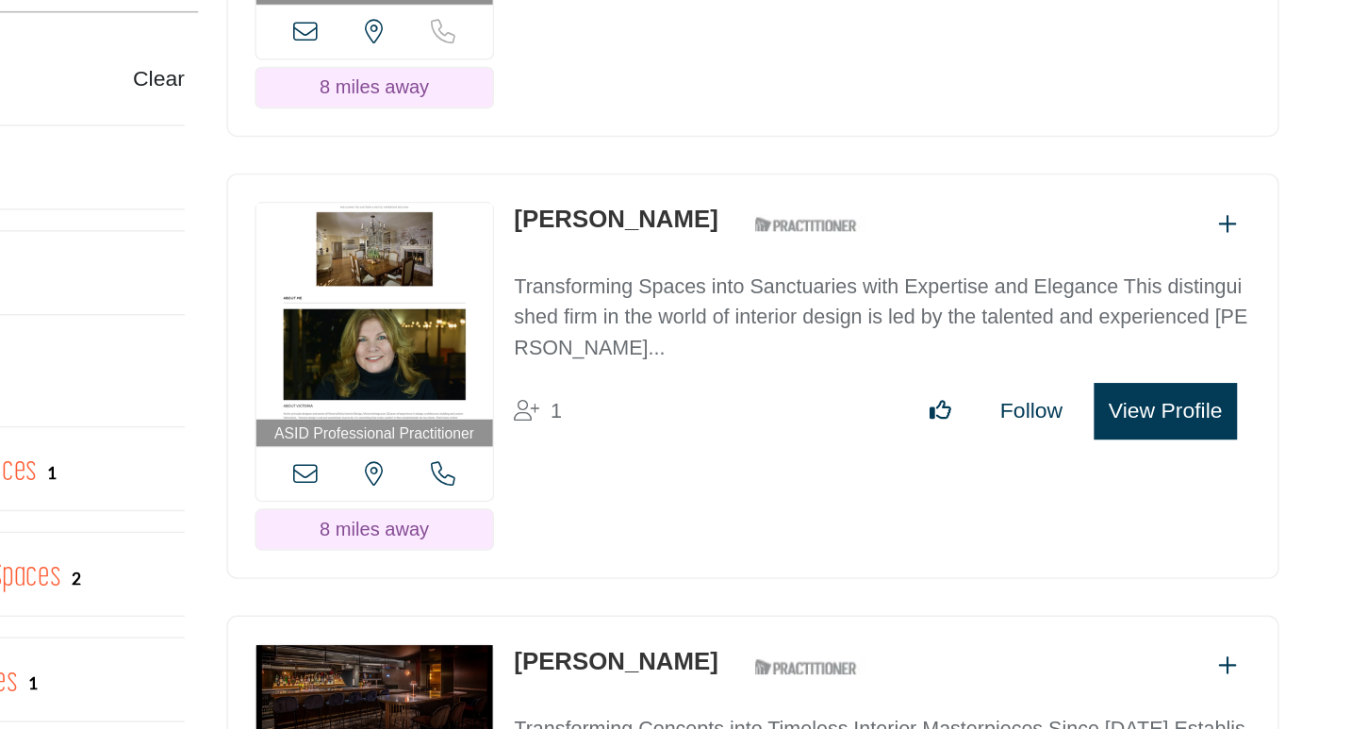
drag, startPoint x: 811, startPoint y: 367, endPoint x: 688, endPoint y: 371, distance: 123.6
click at [688, 371] on div "ASID Professional Practitioner ASID Professional Practitioners have successfull…" at bounding box center [864, 483] width 735 height 284
drag, startPoint x: 801, startPoint y: 390, endPoint x: 809, endPoint y: 375, distance: 16.5
click at [809, 375] on div "[PERSON_NAME] ASID Qualified Practitioner who validates work and experience to …" at bounding box center [823, 377] width 250 height 33
copy div "[PERSON_NAME]"
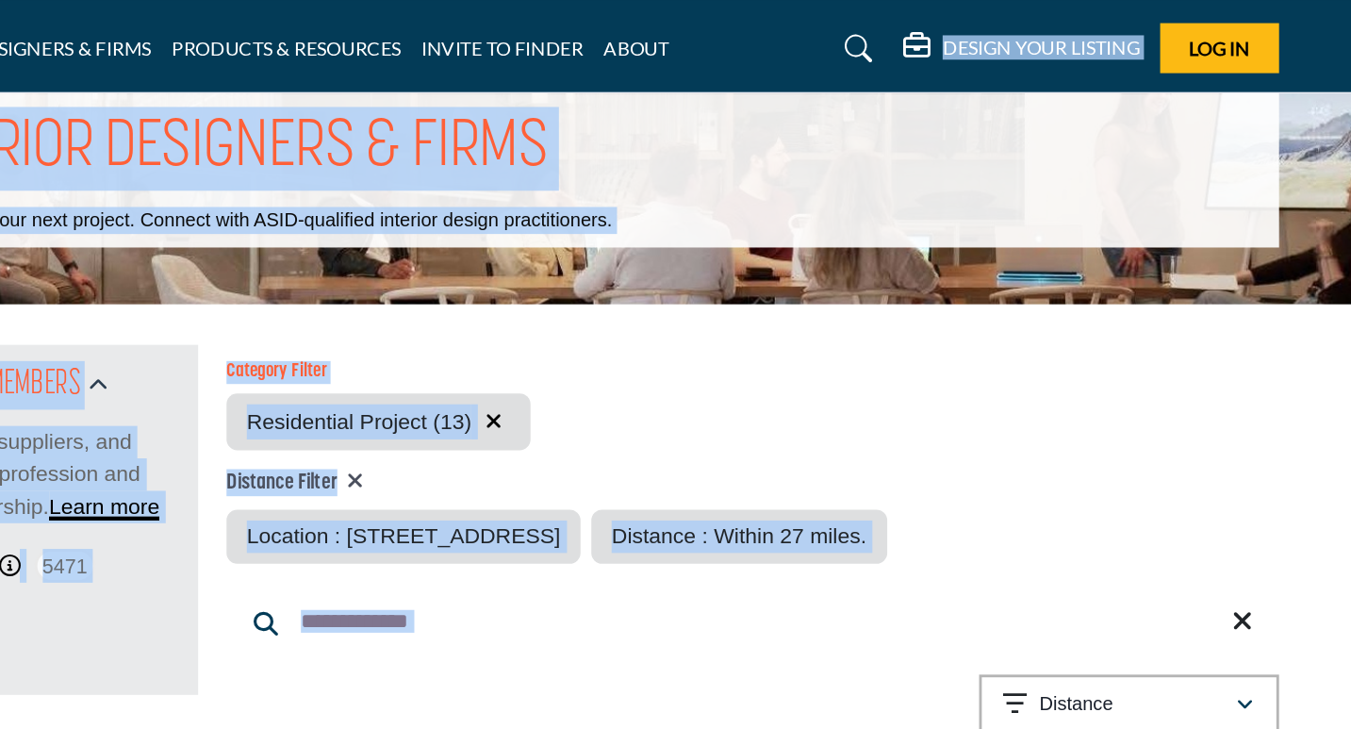
scroll to position [0, 0]
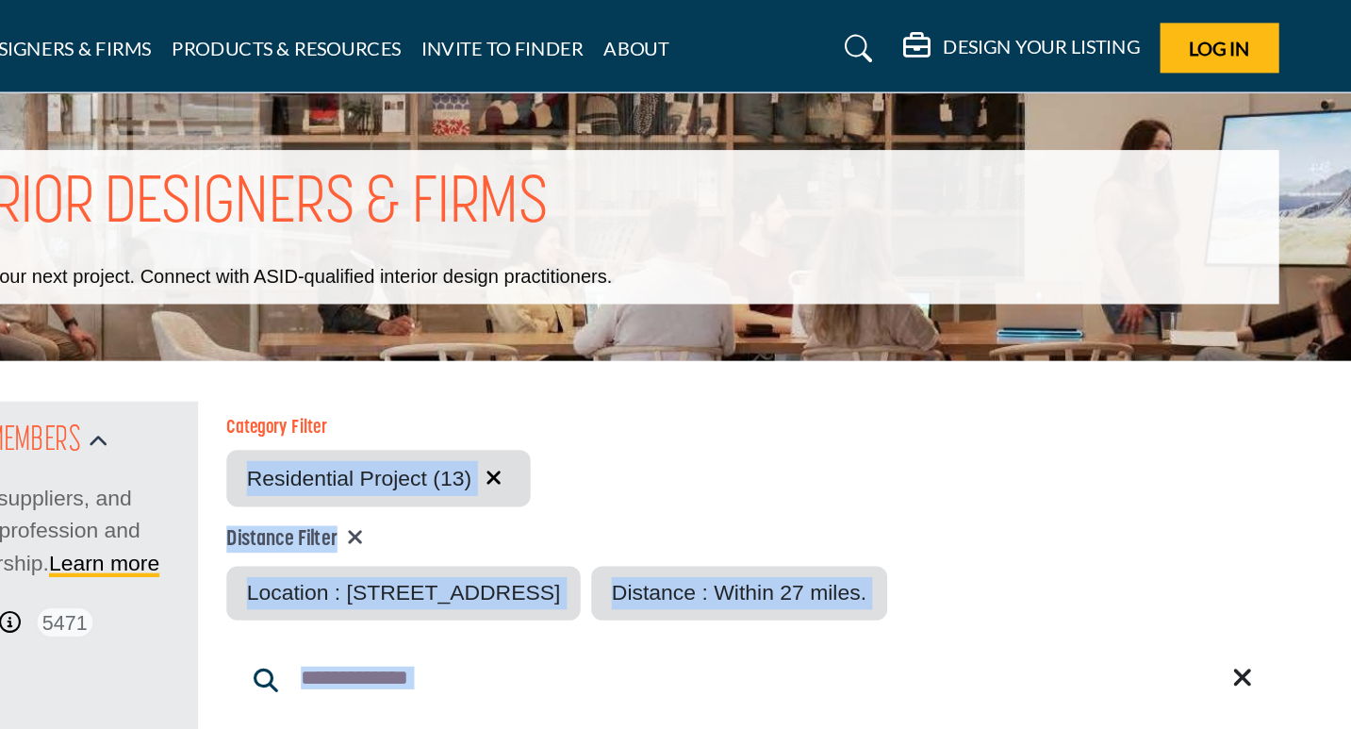
drag, startPoint x: 813, startPoint y: 370, endPoint x: 938, endPoint y: 307, distance: 140.0
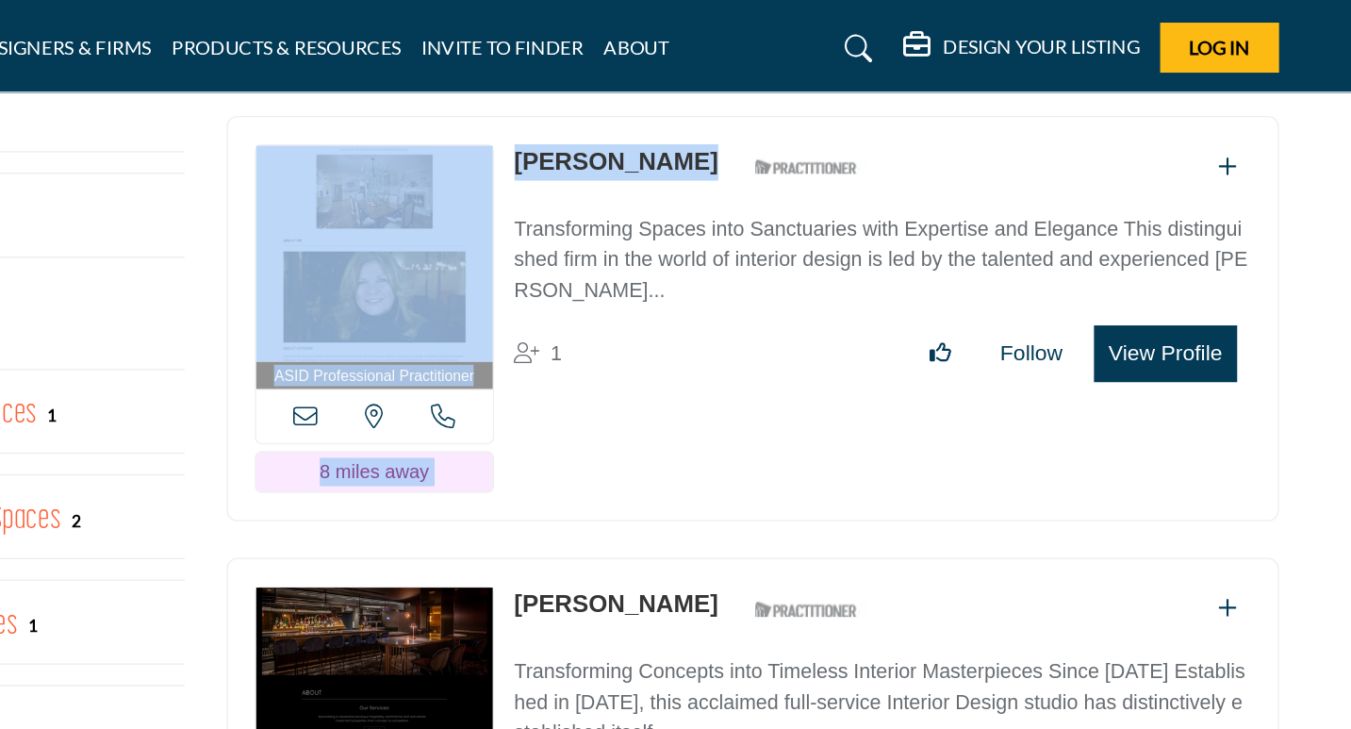
scroll to position [1214, 0]
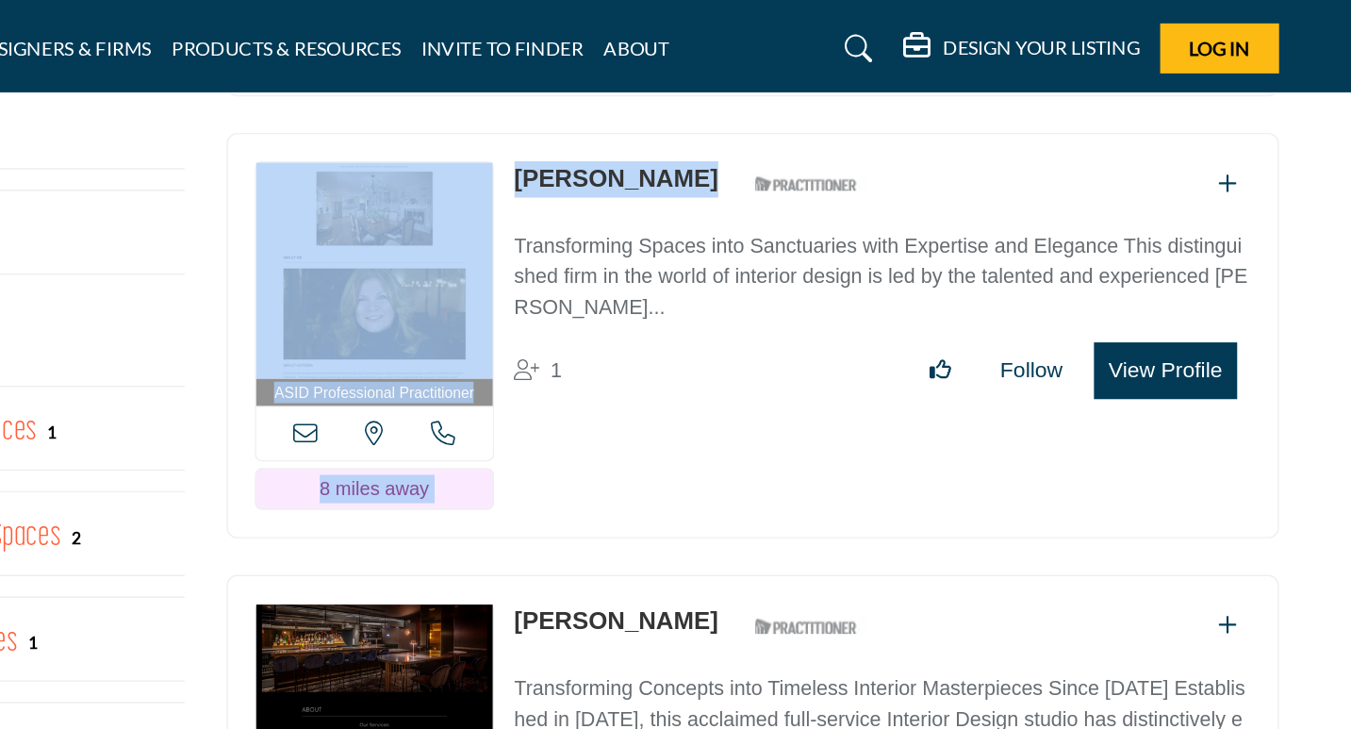
click at [700, 125] on link "[PERSON_NAME]" at bounding box center [769, 124] width 142 height 19
click at [809, 150] on link "Transforming Spaces into Sanctuaries with Expertise and Elegance This distingui…" at bounding box center [955, 187] width 514 height 75
click at [815, 177] on p "Transforming Spaces into Sanctuaries with Expertise and Elegance This distingui…" at bounding box center [955, 193] width 514 height 64
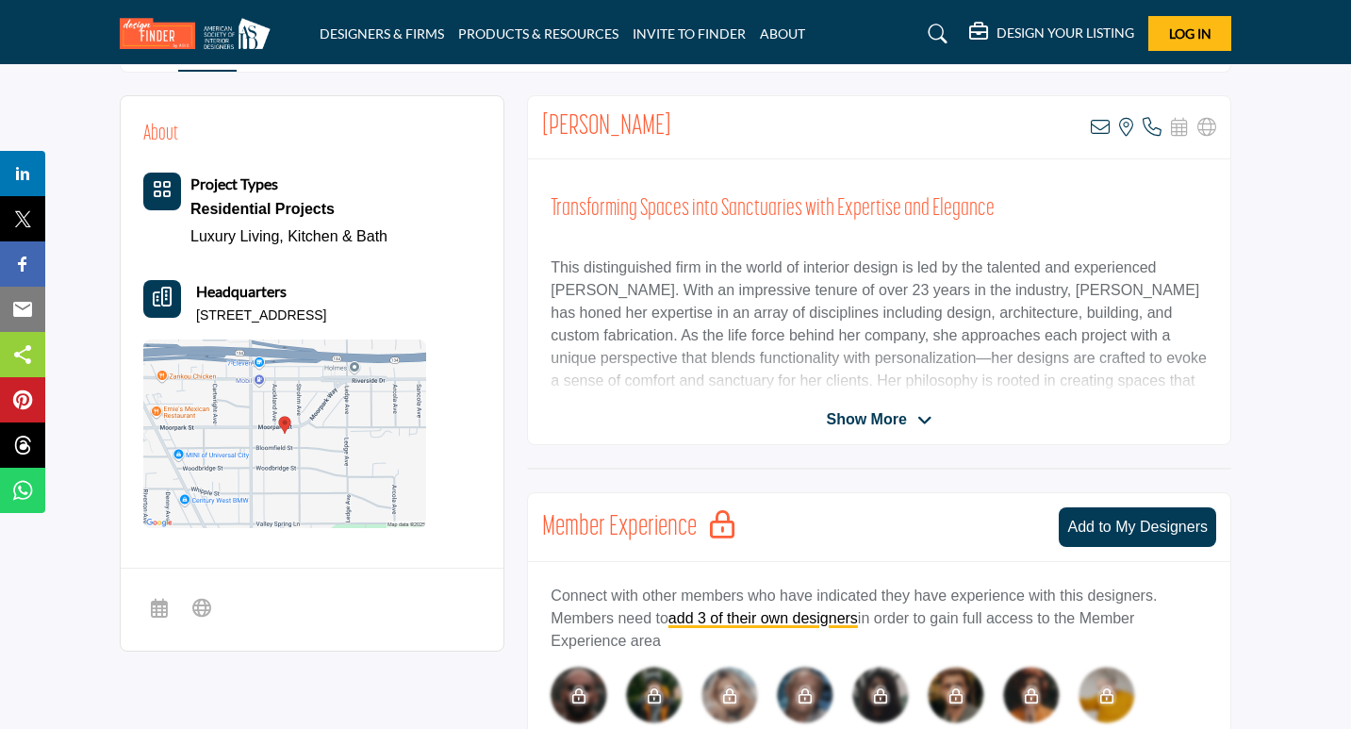
scroll to position [439, 0]
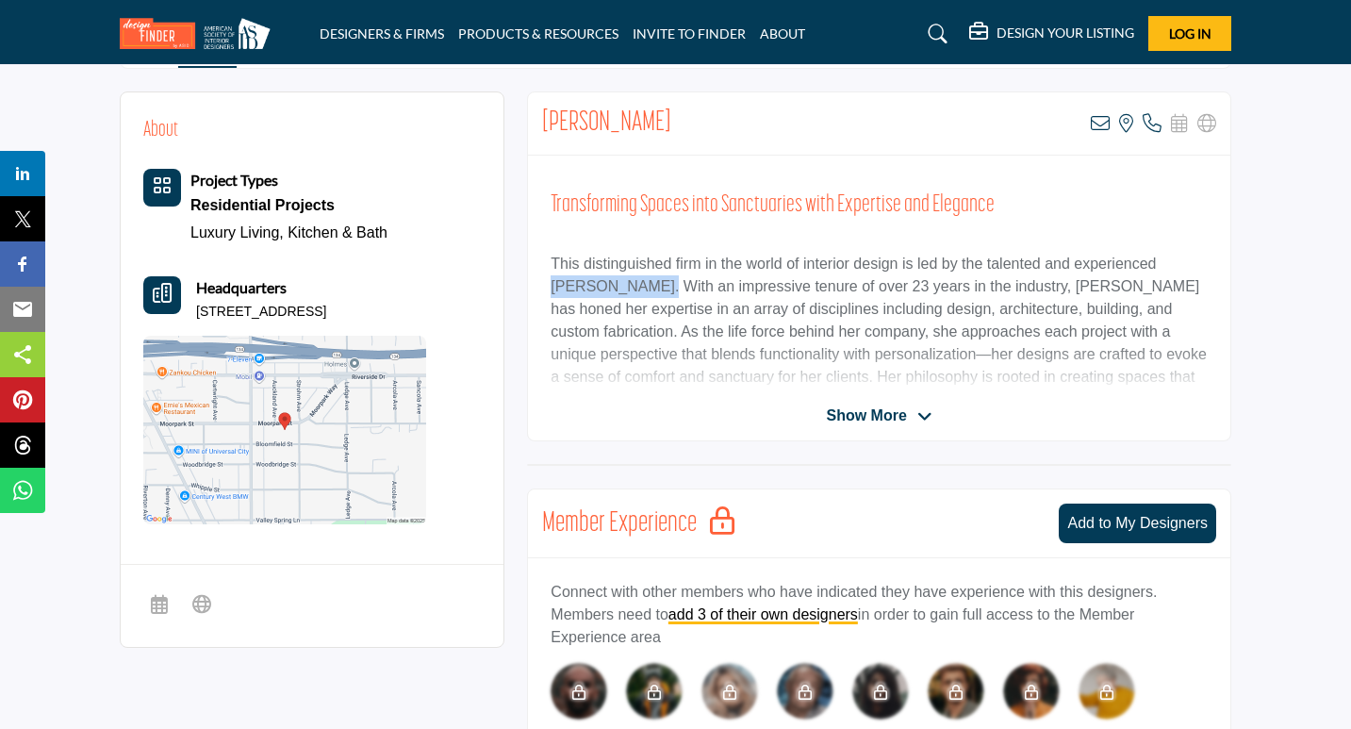
copy p "[PERSON_NAME]"
drag, startPoint x: 638, startPoint y: 285, endPoint x: 552, endPoint y: 279, distance: 87.0
click at [552, 279] on p "This distinguished firm in the world of interior design is led by the talented …" at bounding box center [879, 343] width 657 height 181
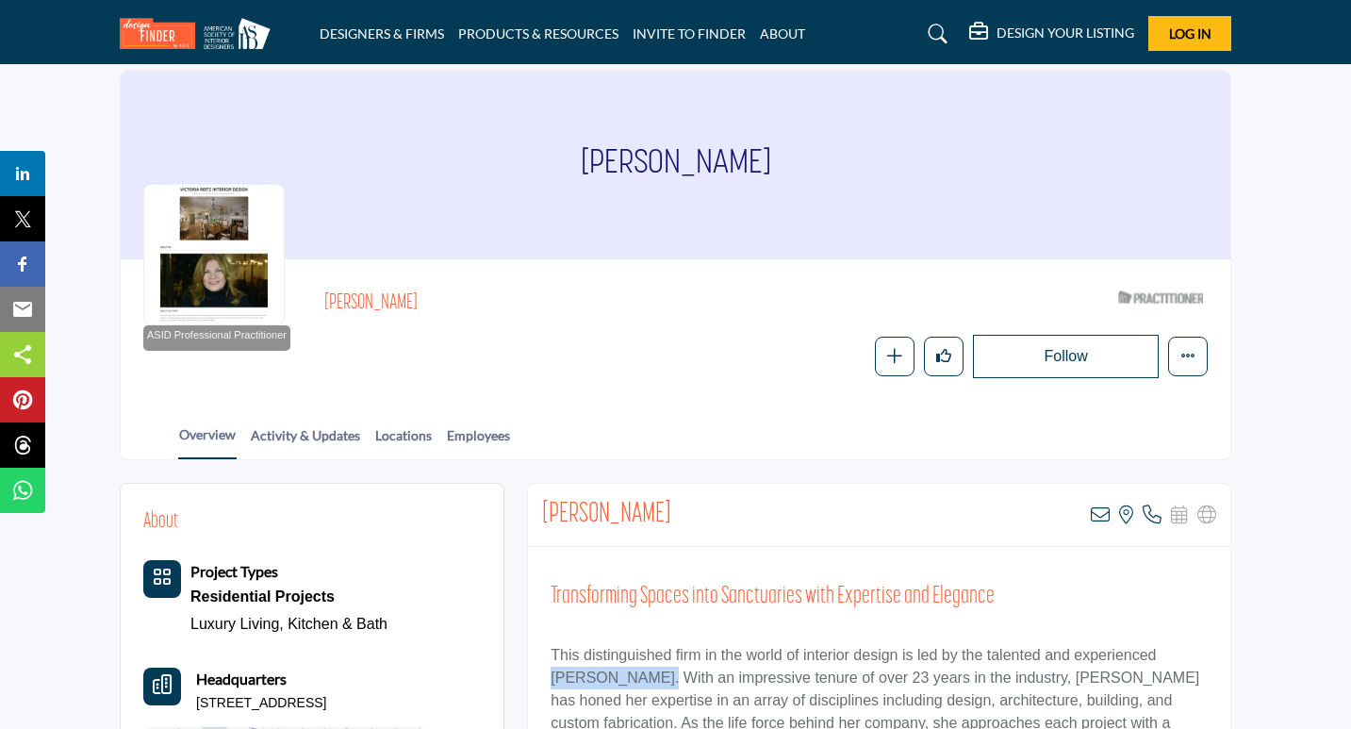
scroll to position [0, 0]
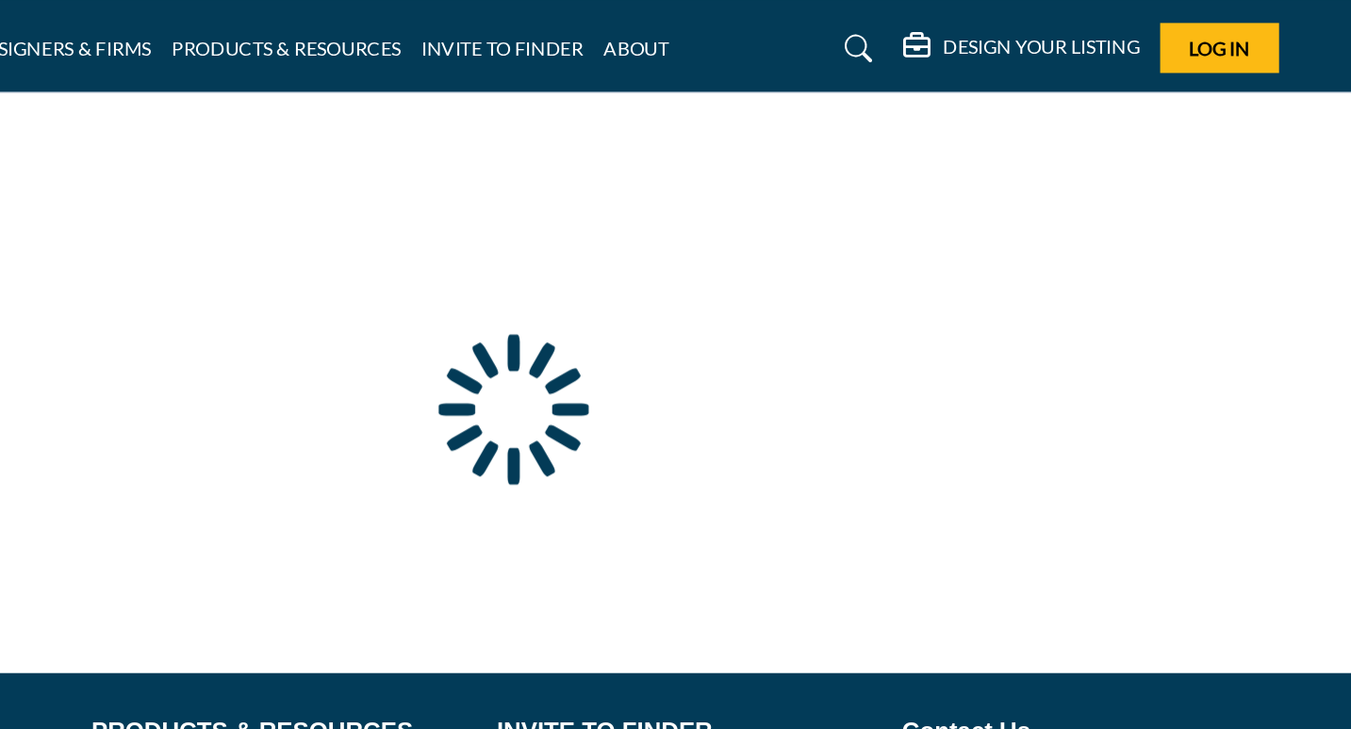
scroll to position [108, 0]
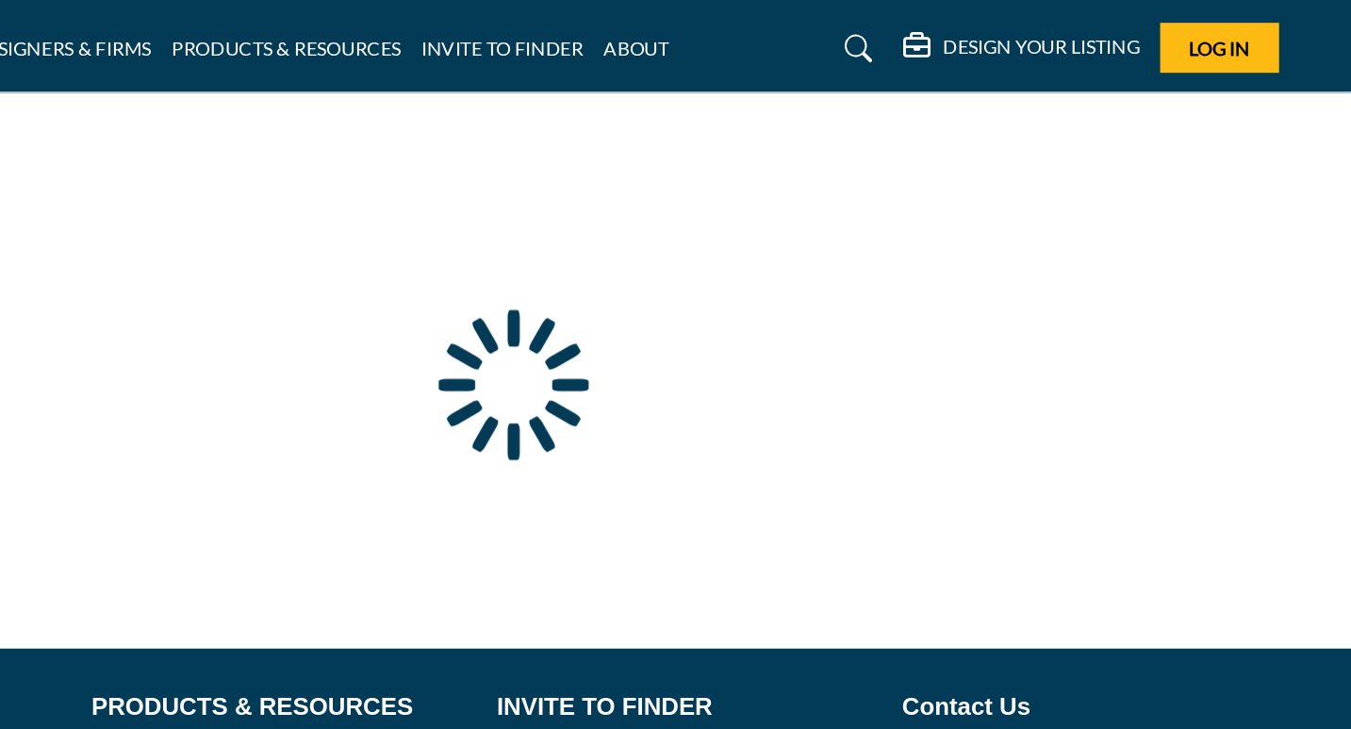
type input "**********"
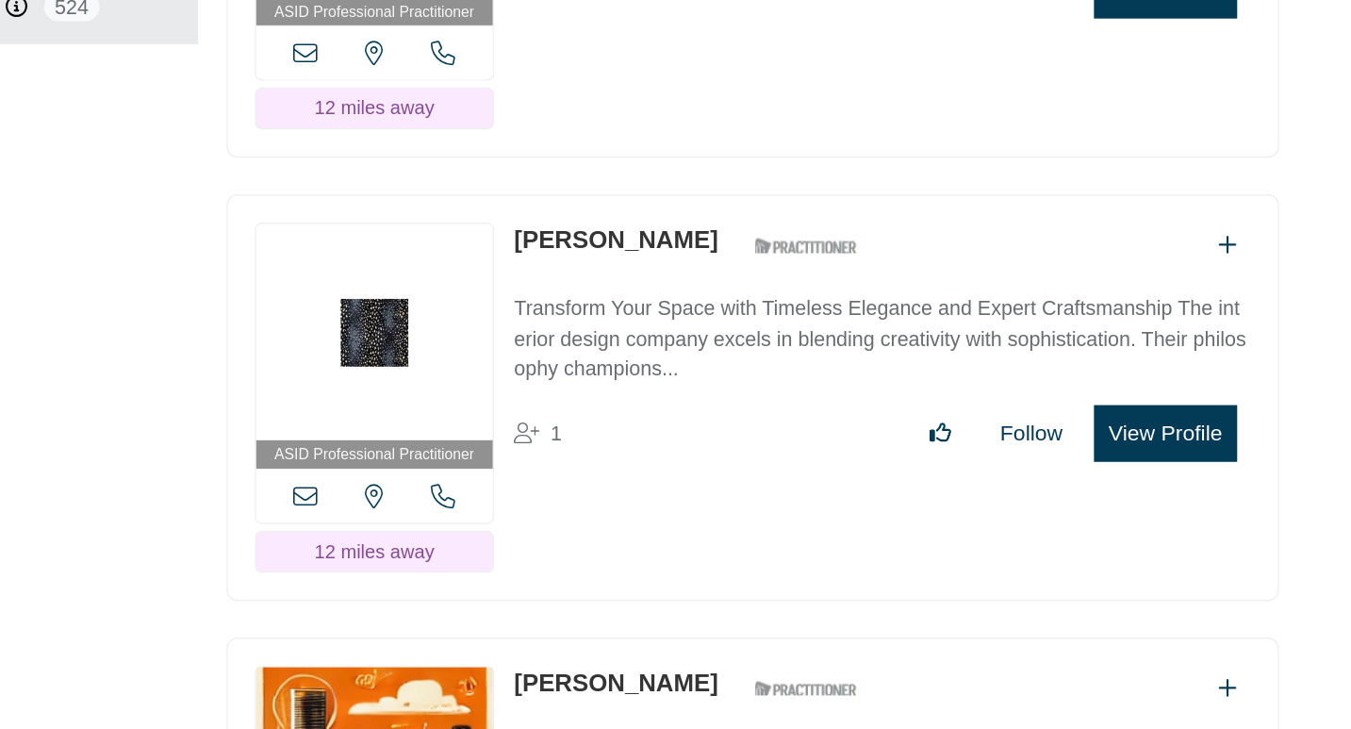
scroll to position [2500, 0]
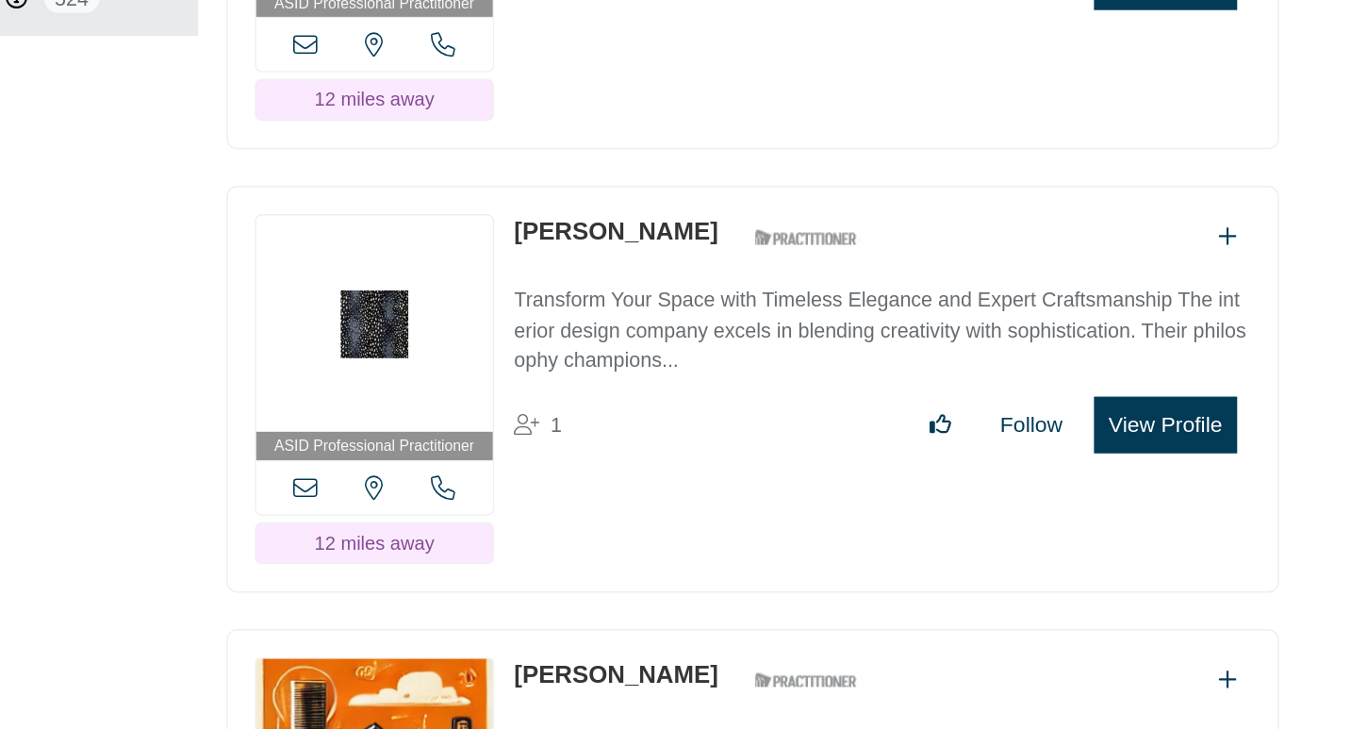
copy link "[PERSON_NAME]"
drag, startPoint x: 871, startPoint y: 378, endPoint x: 702, endPoint y: 379, distance: 169.8
click at [702, 379] on div "[PERSON_NAME] ASID Qualified Practitioner who validates work and experience to …" at bounding box center [823, 386] width 250 height 33
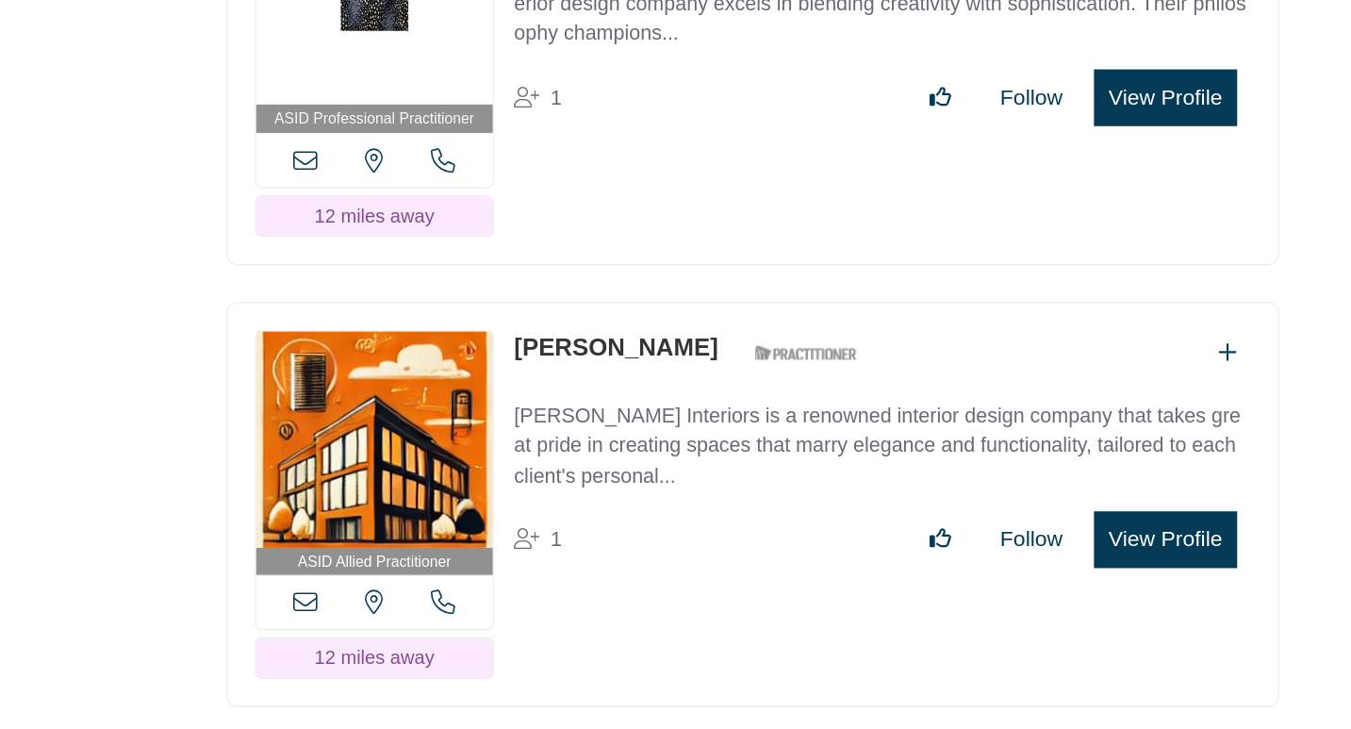
scroll to position [2727, 0]
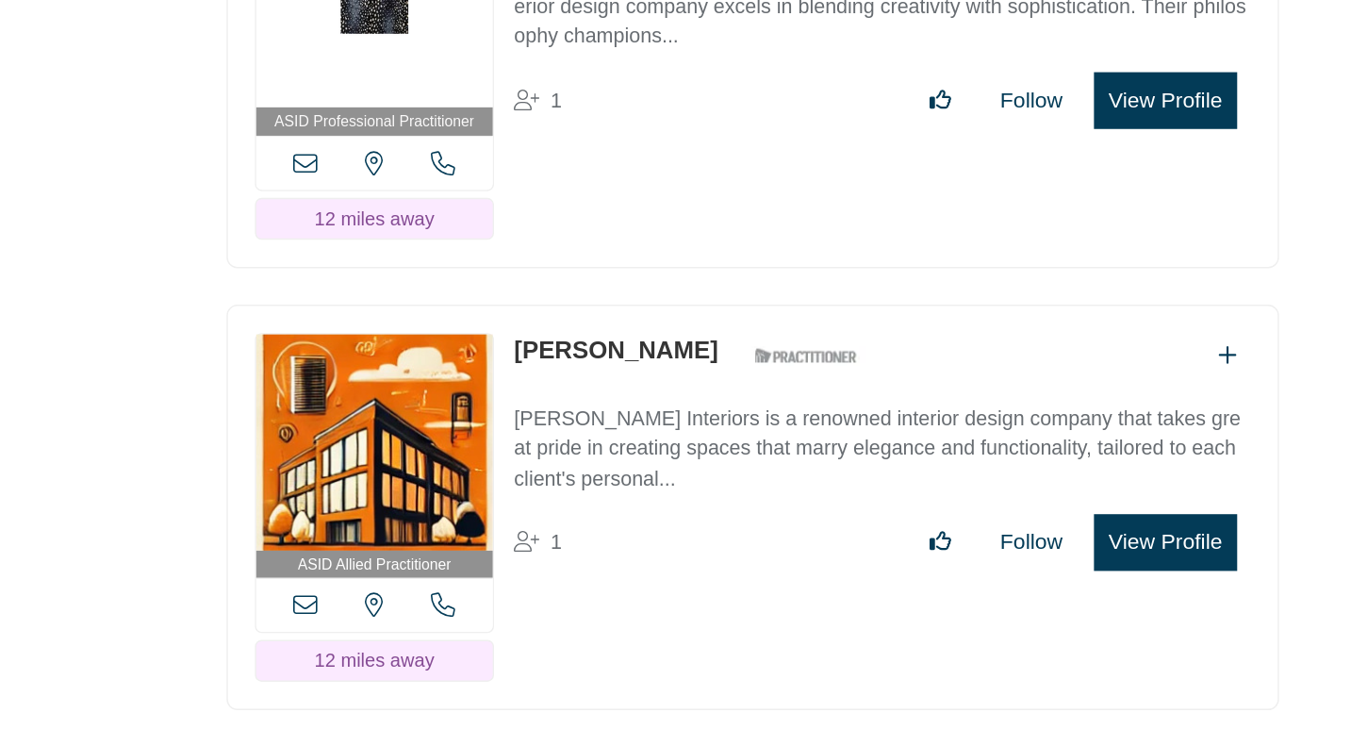
drag, startPoint x: 828, startPoint y: 457, endPoint x: 692, endPoint y: 461, distance: 135.9
click at [692, 461] on div "ASID Allied Practitioner ASID Allied Practitioners have successfully completed …" at bounding box center [864, 574] width 735 height 284
copy link "[PERSON_NAME]"
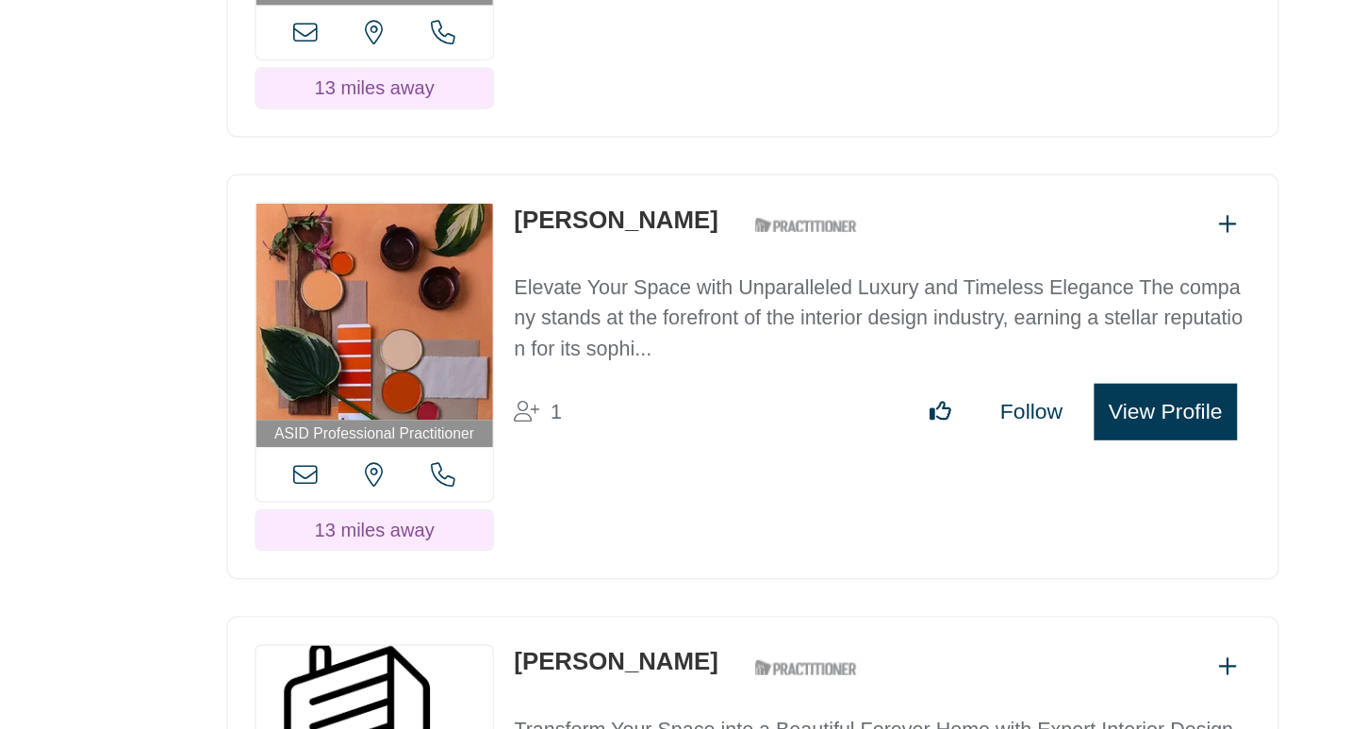
scroll to position [4411, 0]
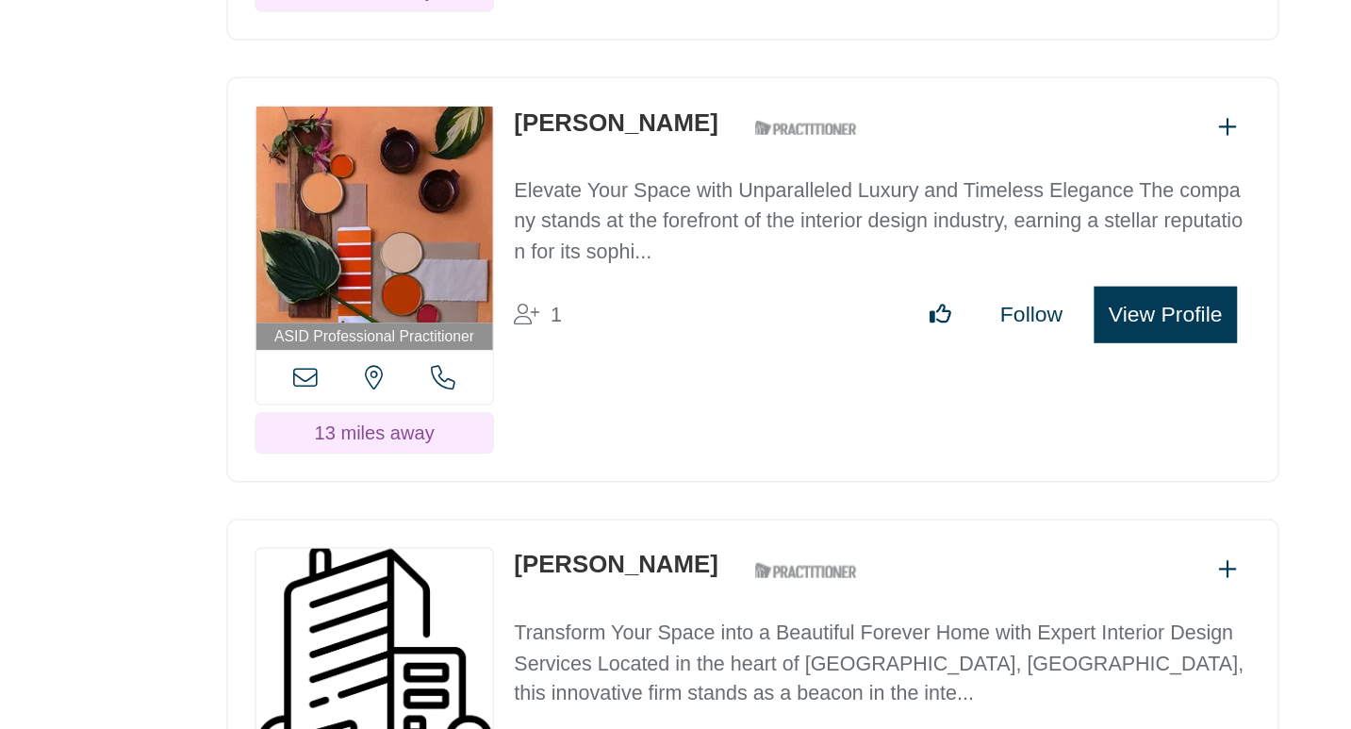
drag, startPoint x: 698, startPoint y: 296, endPoint x: 1048, endPoint y: 220, distance: 358.1
